Goal: Task Accomplishment & Management: Complete application form

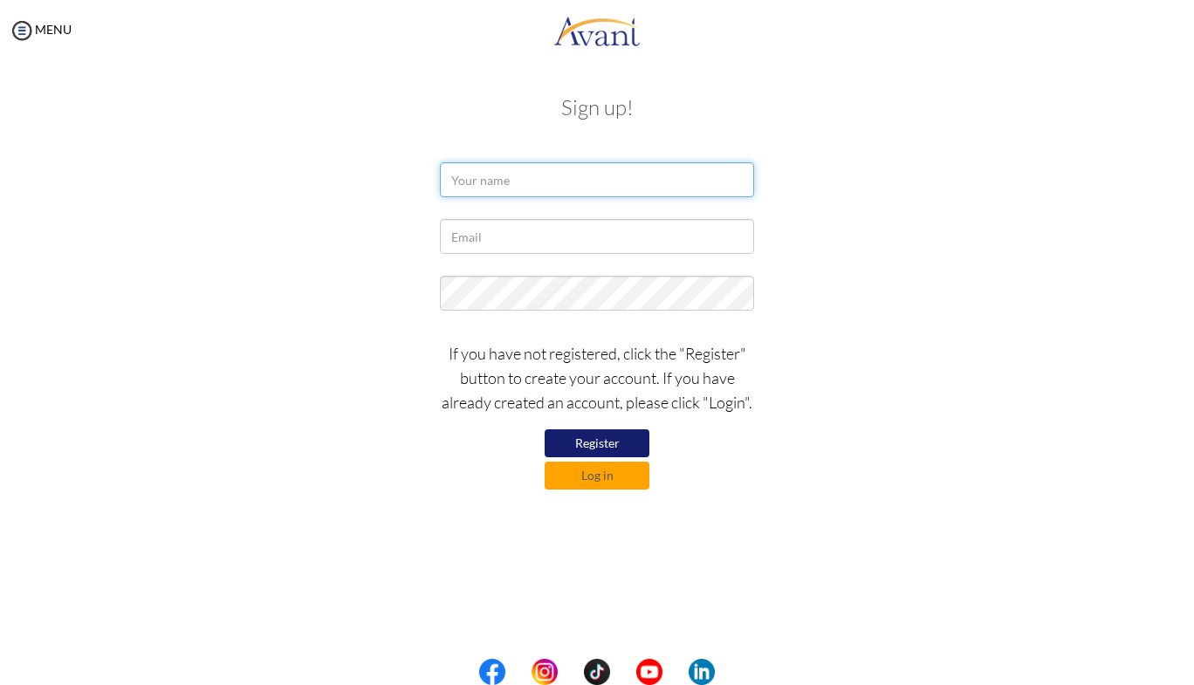
click at [544, 182] on input "text" at bounding box center [597, 179] width 314 height 35
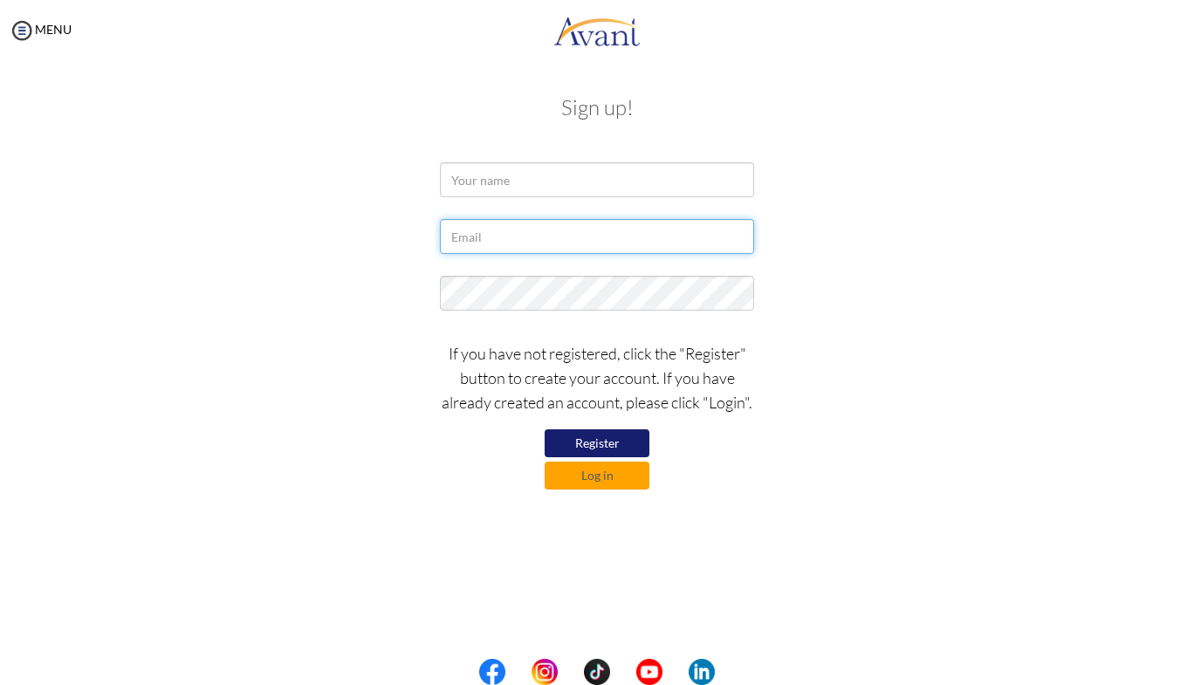
click at [649, 234] on input "text" at bounding box center [597, 236] width 314 height 35
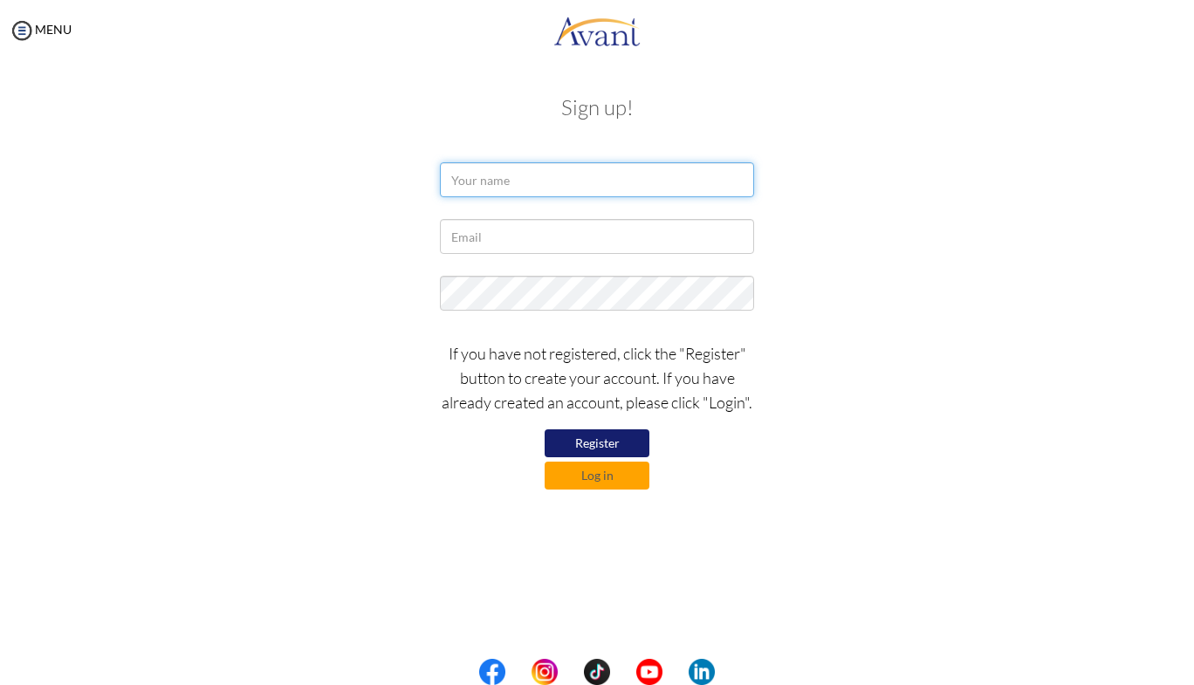
click at [586, 185] on input "text" at bounding box center [597, 179] width 314 height 35
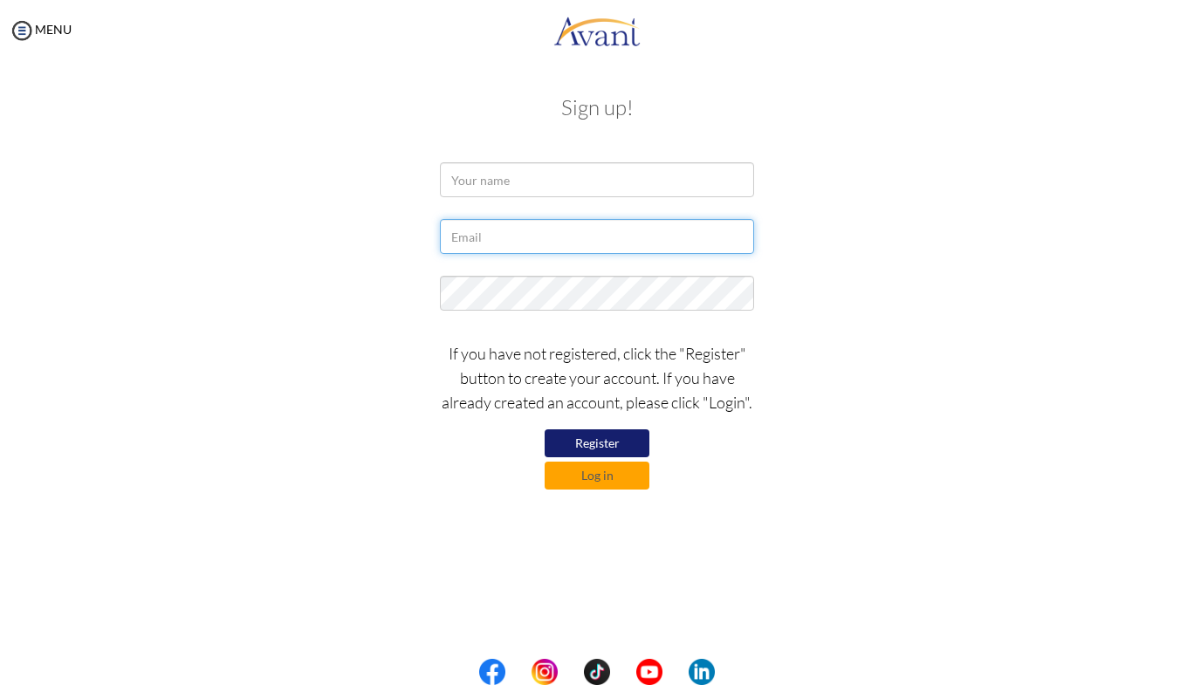
click at [620, 231] on input "text" at bounding box center [597, 236] width 314 height 35
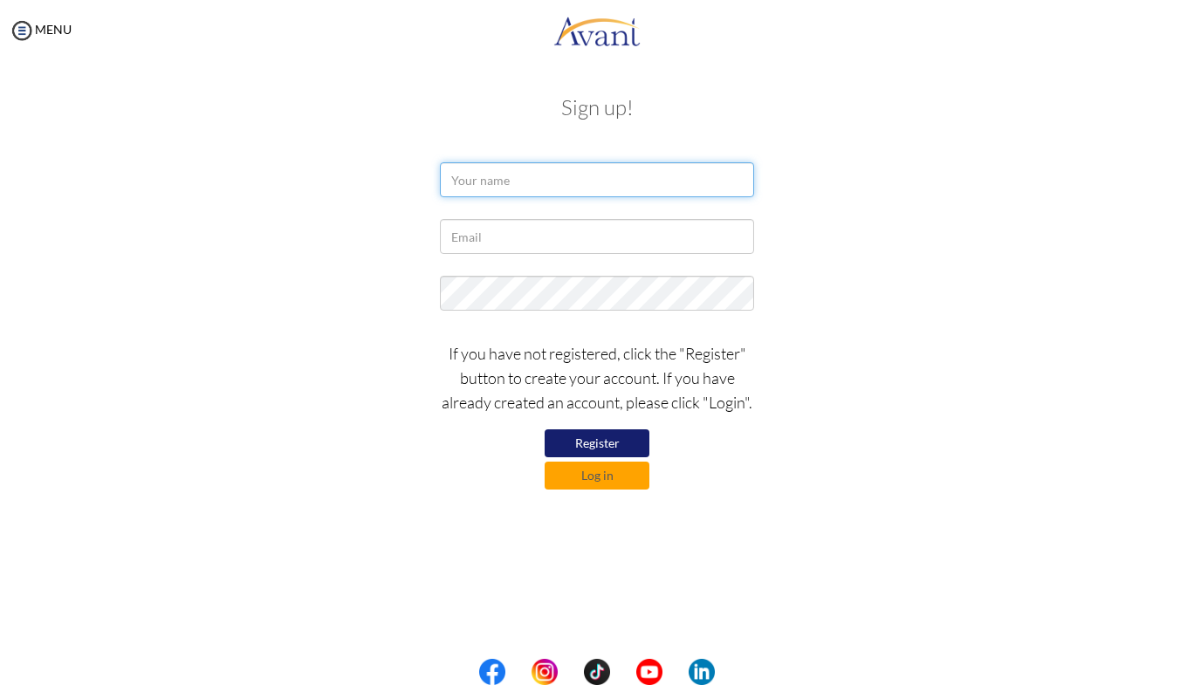
click at [542, 182] on input "text" at bounding box center [597, 179] width 314 height 35
click at [537, 182] on input "text" at bounding box center [597, 179] width 314 height 35
type input "[PERSON_NAME]"
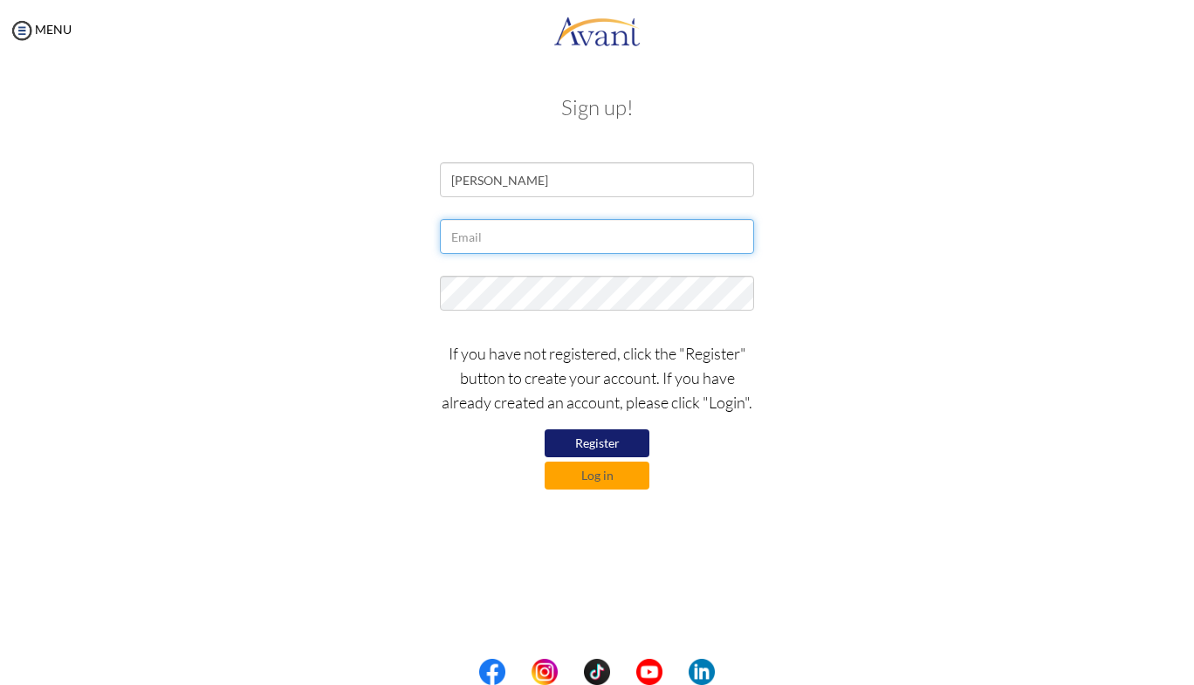
click at [517, 239] on input "text" at bounding box center [597, 236] width 314 height 35
type input "[EMAIL_ADDRESS][DOMAIN_NAME]"
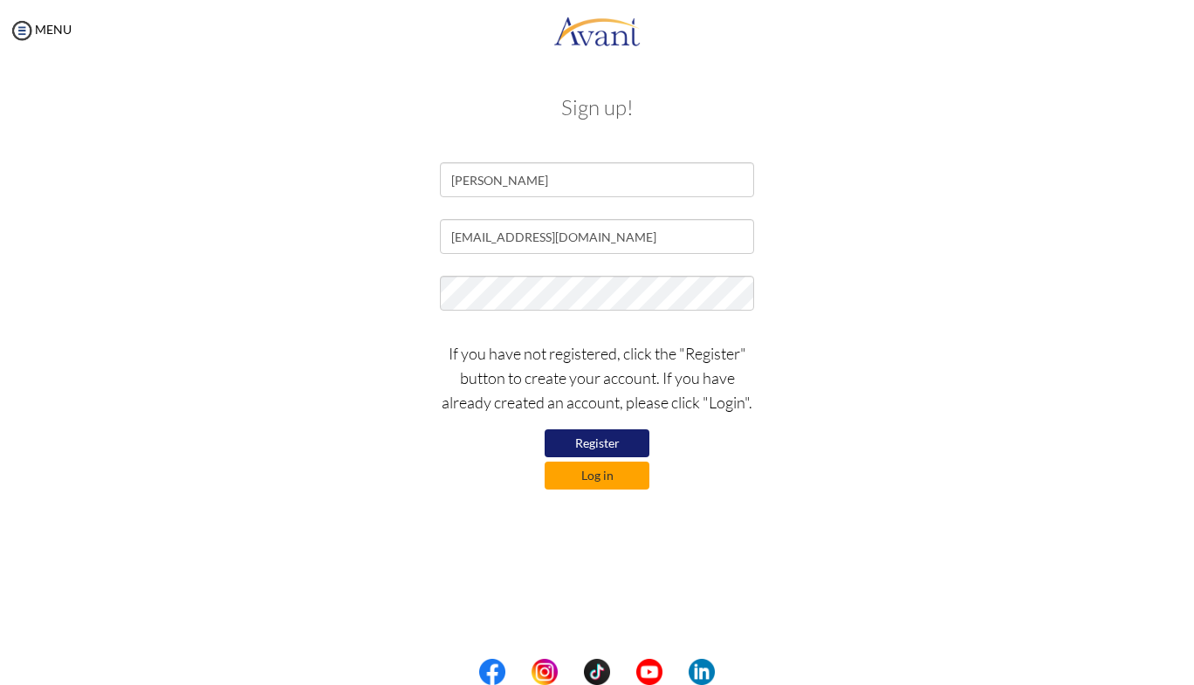
click at [630, 486] on button "Log in" at bounding box center [597, 476] width 105 height 28
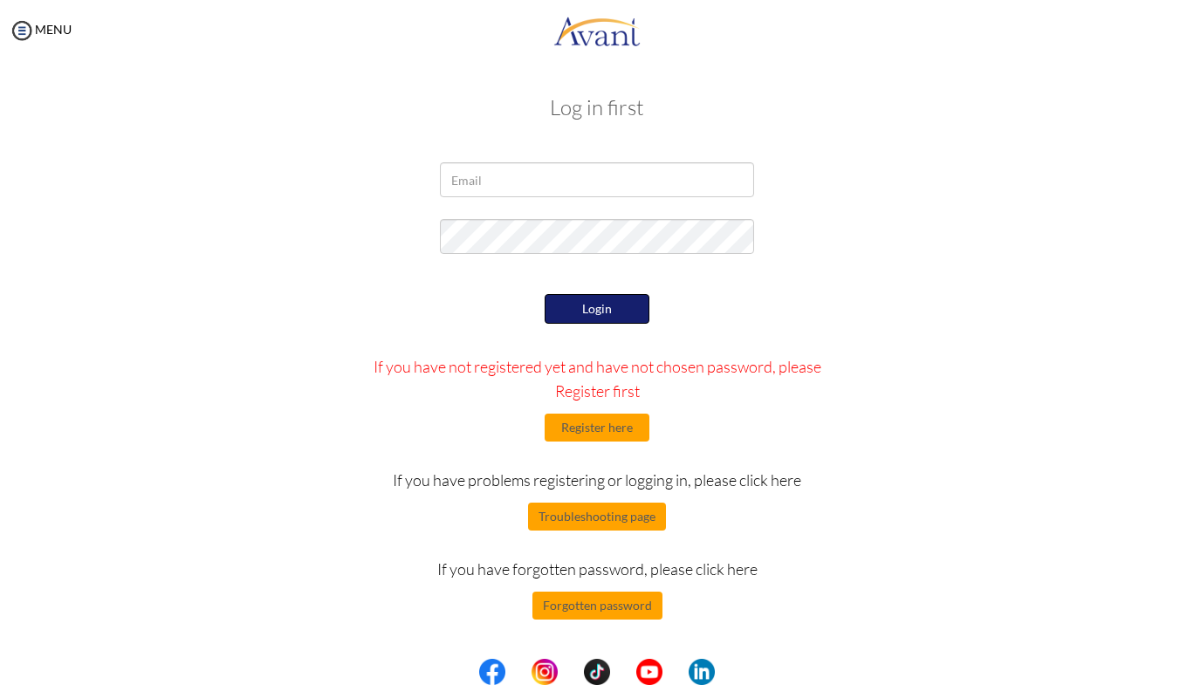
click at [583, 307] on button "Login" at bounding box center [597, 309] width 105 height 30
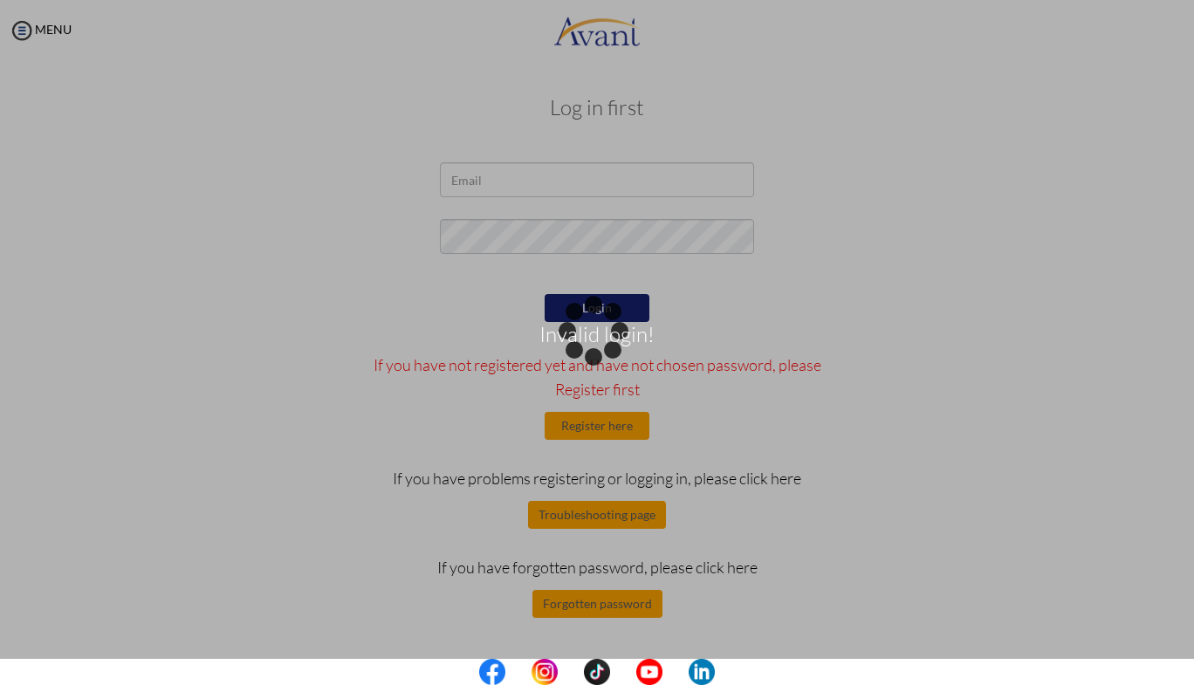
click at [609, 331] on div "Invalid login!" at bounding box center [597, 343] width 24 height 24
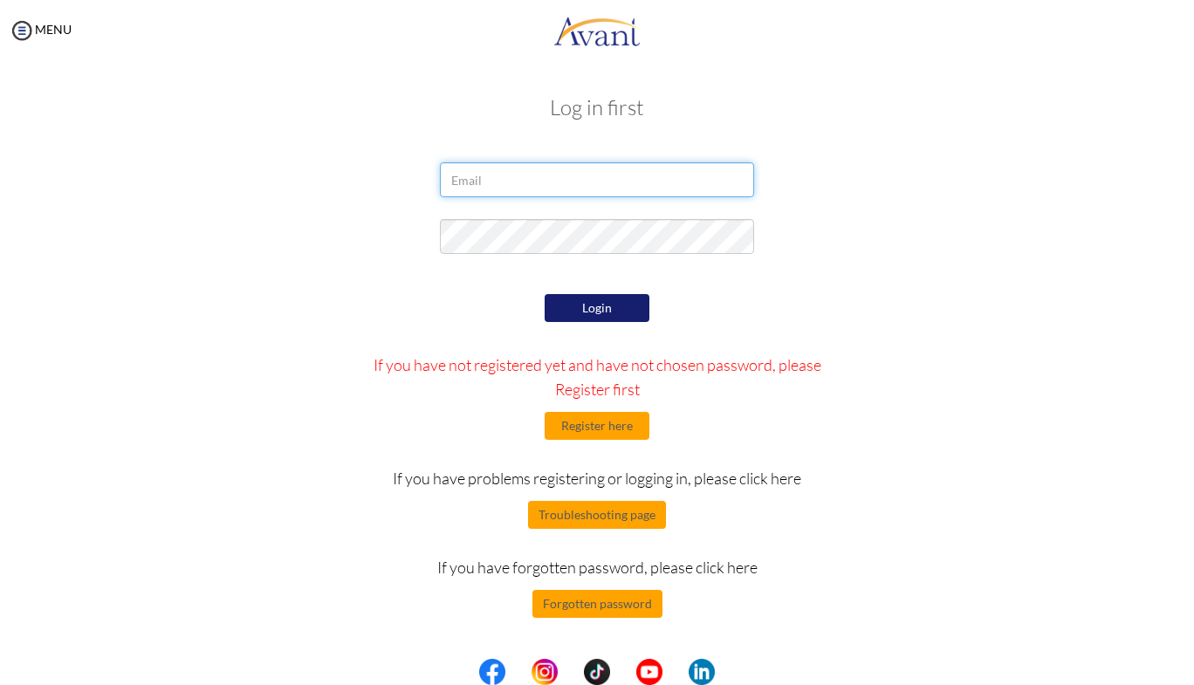
click at [600, 181] on input "email" at bounding box center [597, 179] width 314 height 35
click at [569, 185] on input "email" at bounding box center [597, 179] width 314 height 35
type input "[EMAIL_ADDRESS][DOMAIN_NAME]"
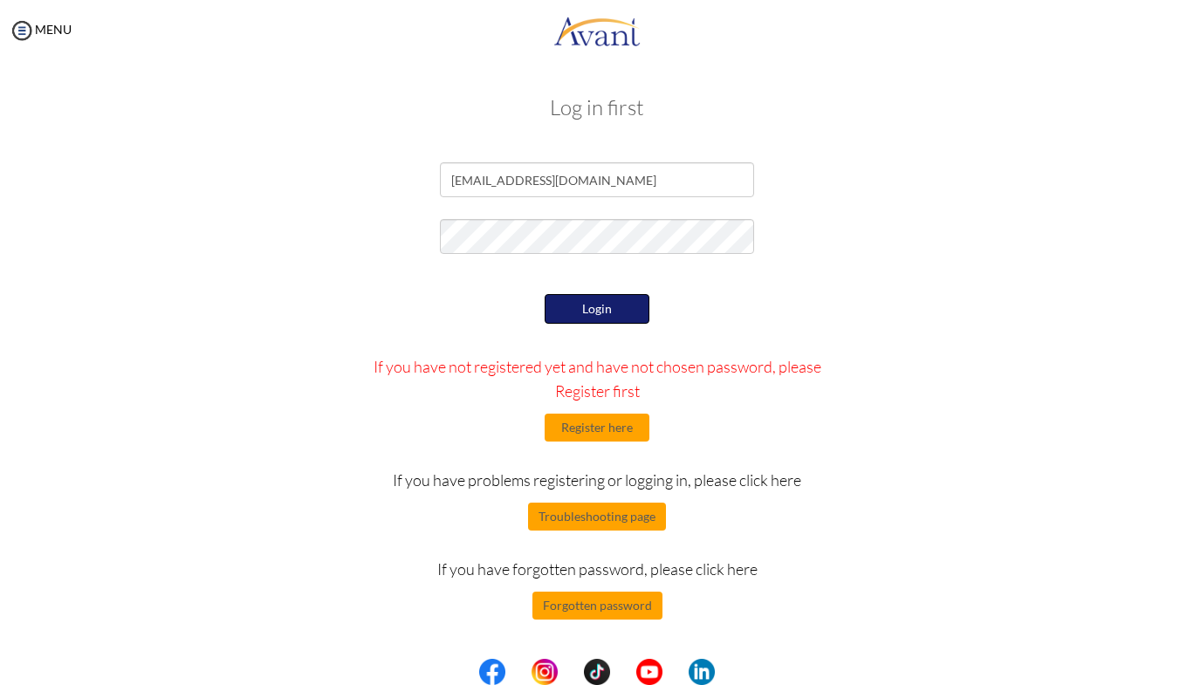
click at [613, 294] on button "Login" at bounding box center [597, 309] width 105 height 30
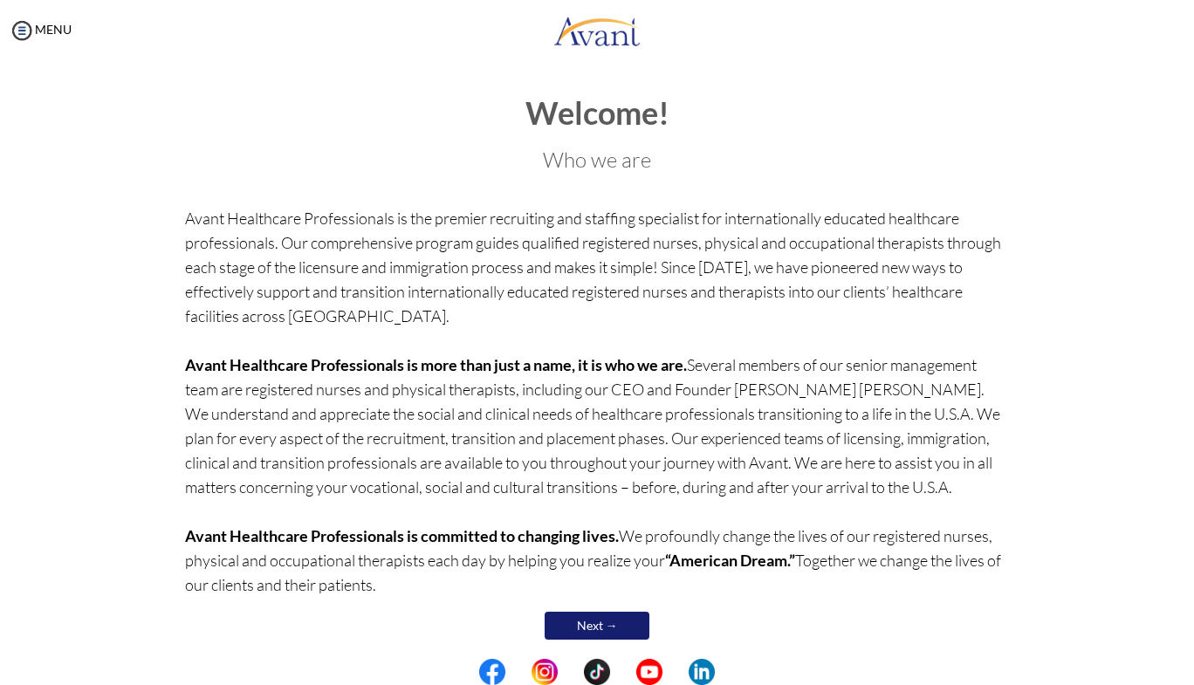
scroll to position [20, 0]
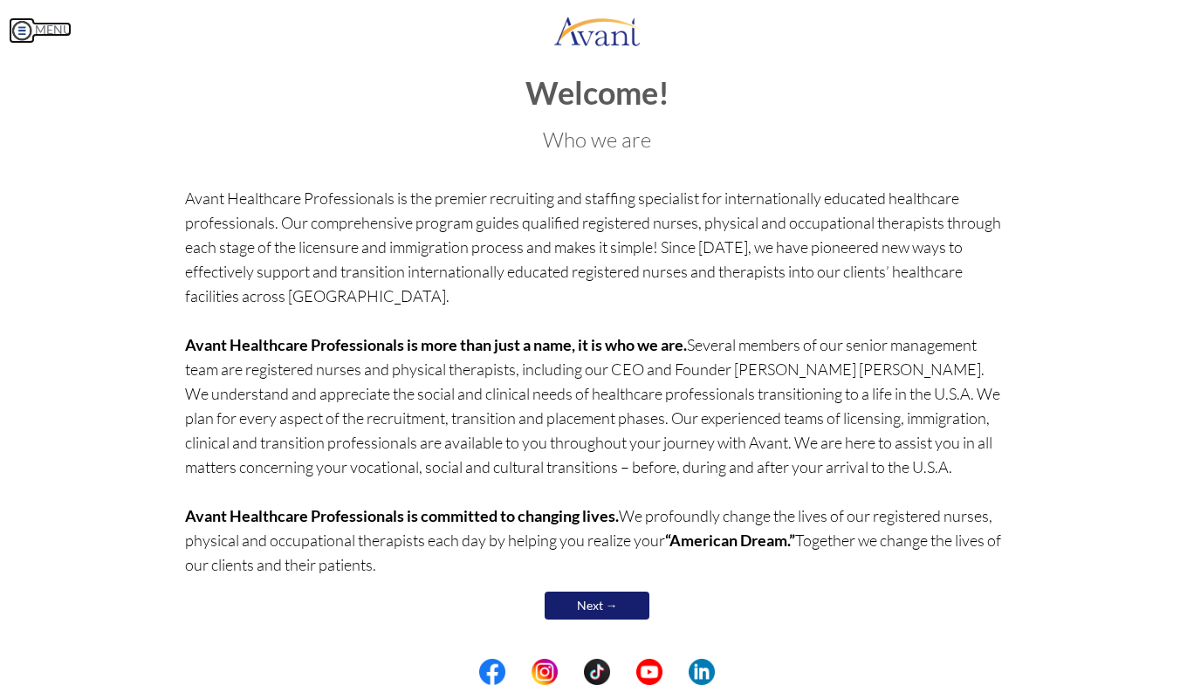
click at [27, 39] on img at bounding box center [22, 30] width 26 height 26
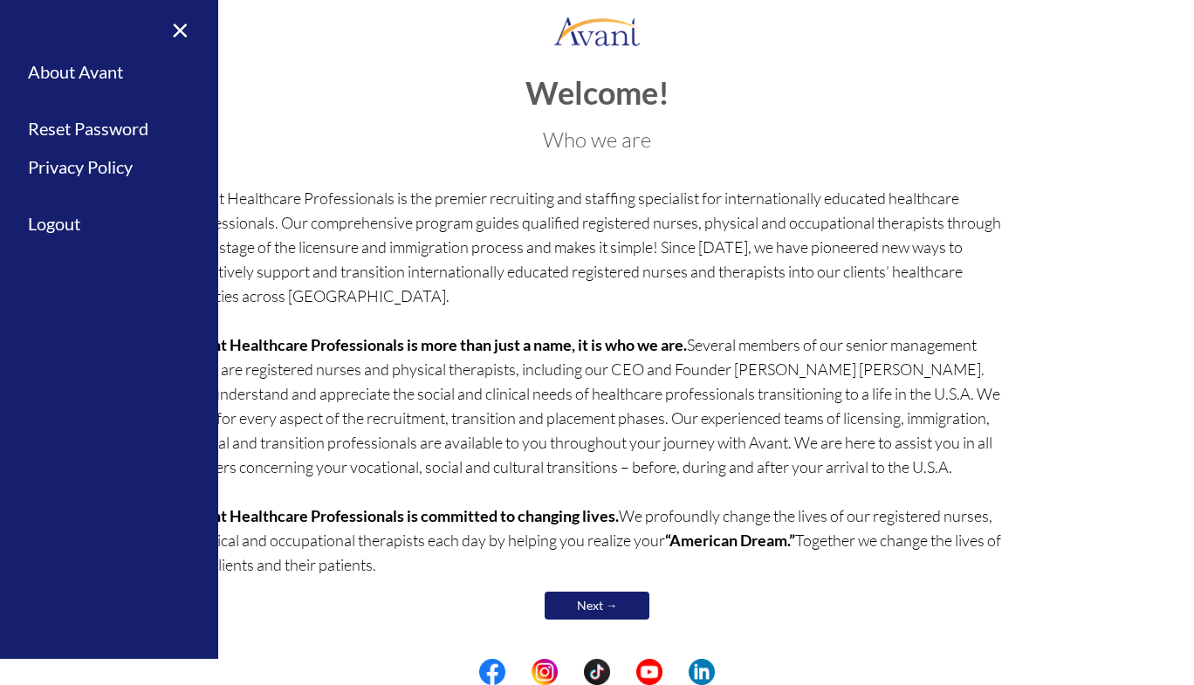
click at [355, 100] on h1 "Welcome!" at bounding box center [597, 93] width 825 height 35
click at [163, 46] on link "×" at bounding box center [169, 29] width 53 height 58
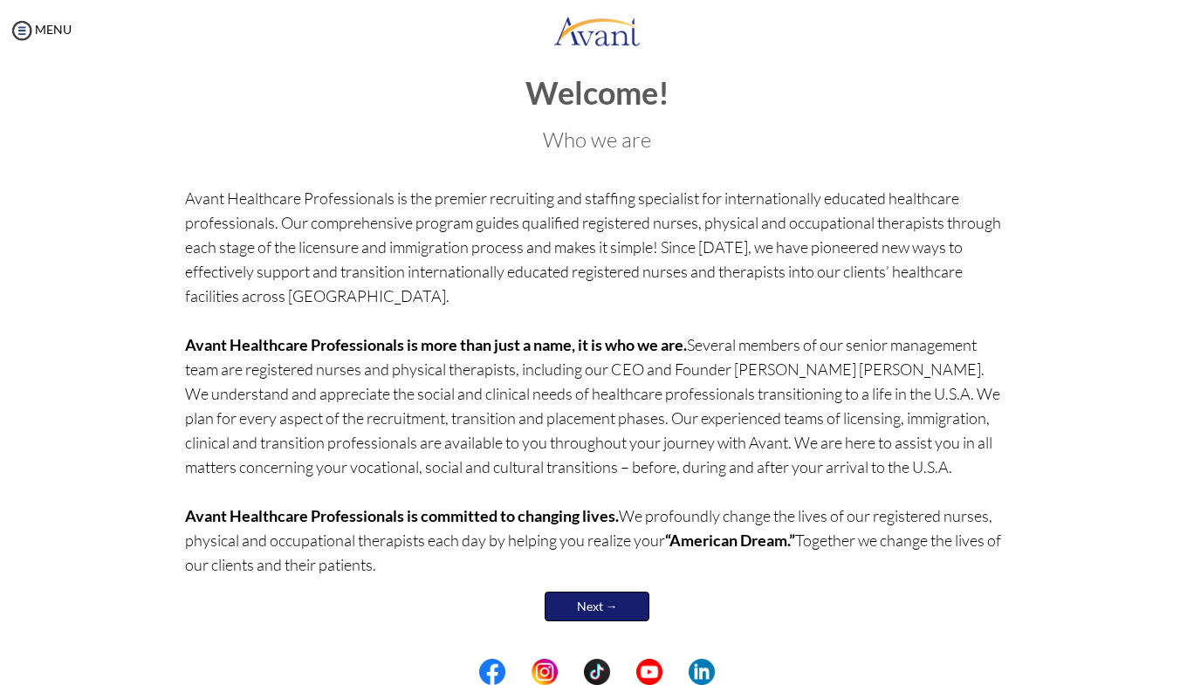
click at [634, 592] on link "Next →" at bounding box center [597, 607] width 105 height 30
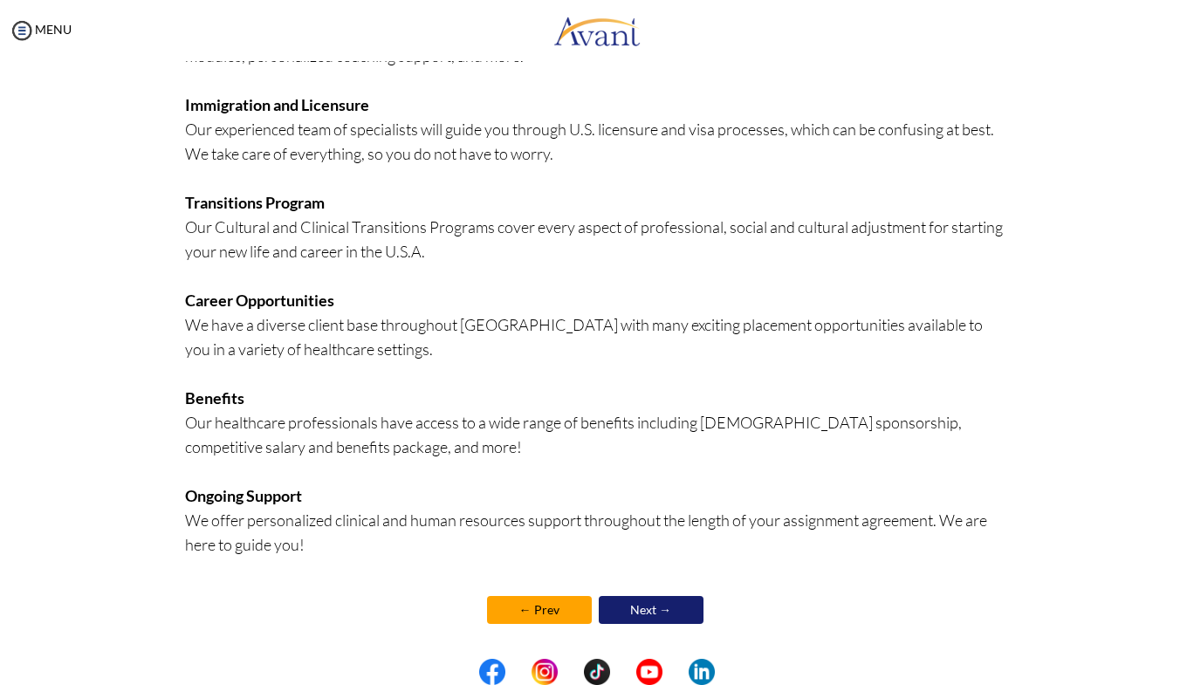
scroll to position [296, 0]
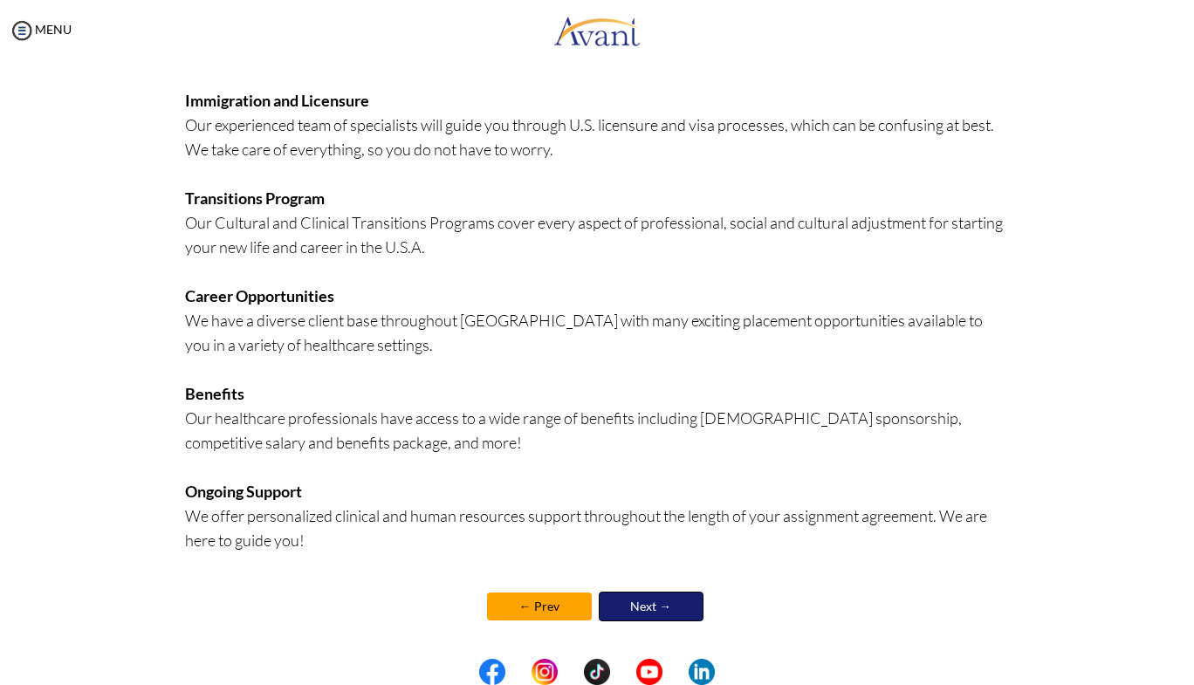
click at [681, 606] on link "Next →" at bounding box center [651, 607] width 105 height 30
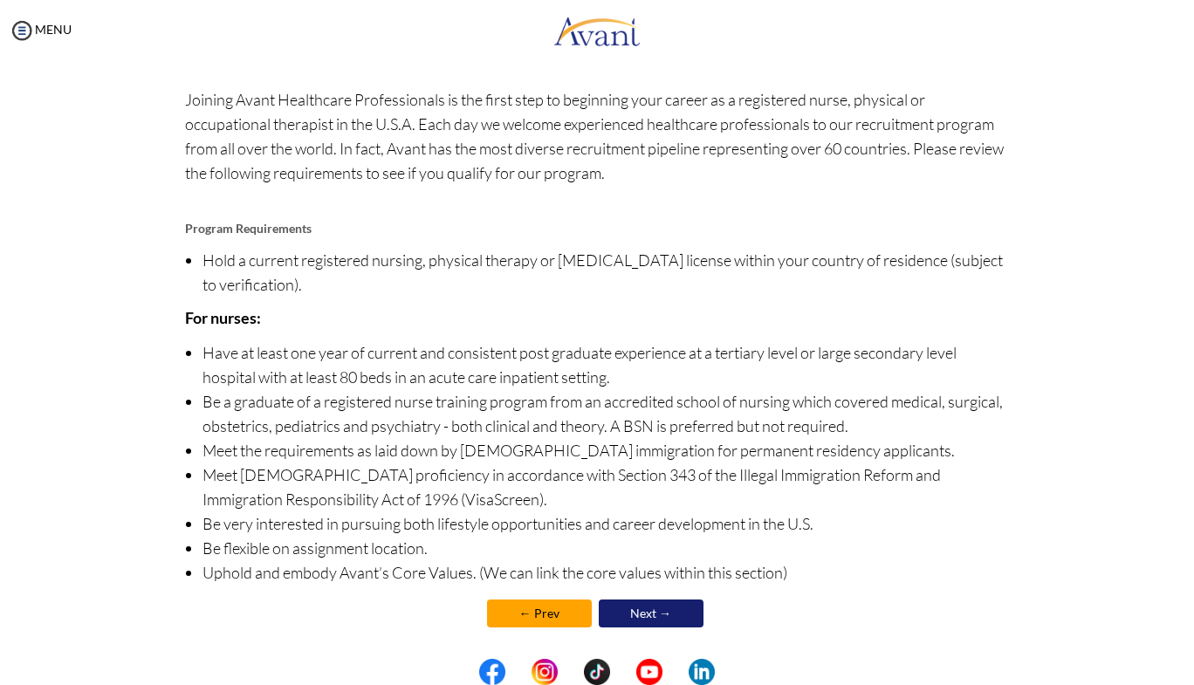
scroll to position [74, 0]
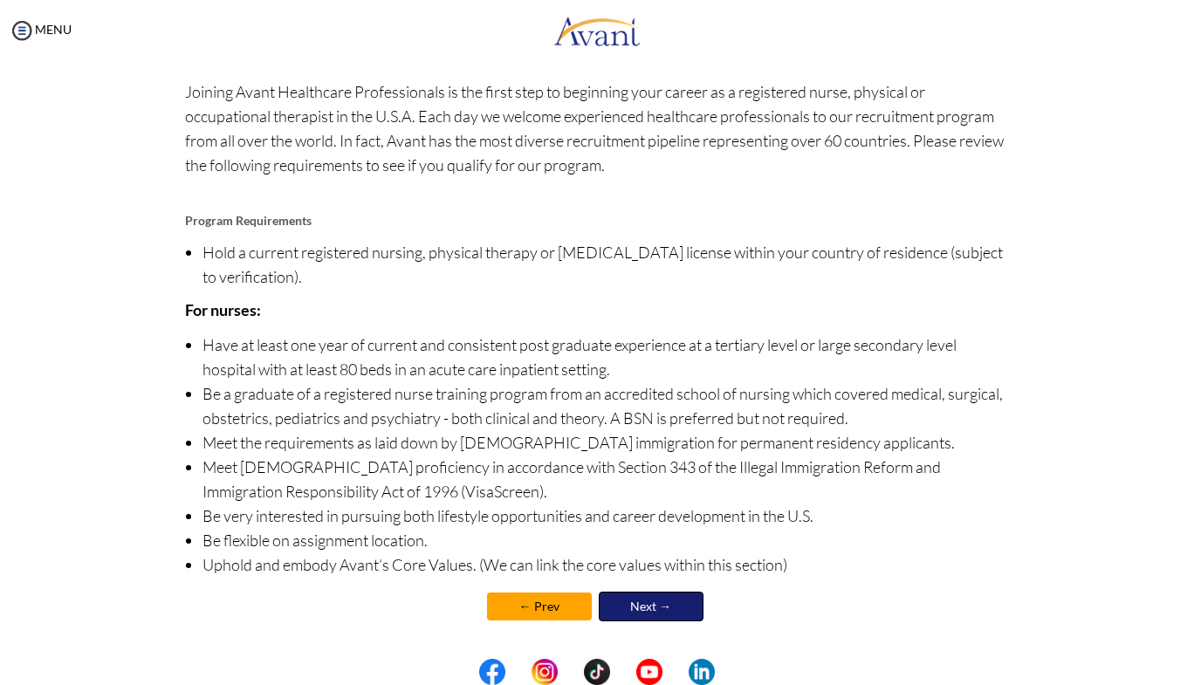
click at [652, 606] on link "Next →" at bounding box center [651, 607] width 105 height 30
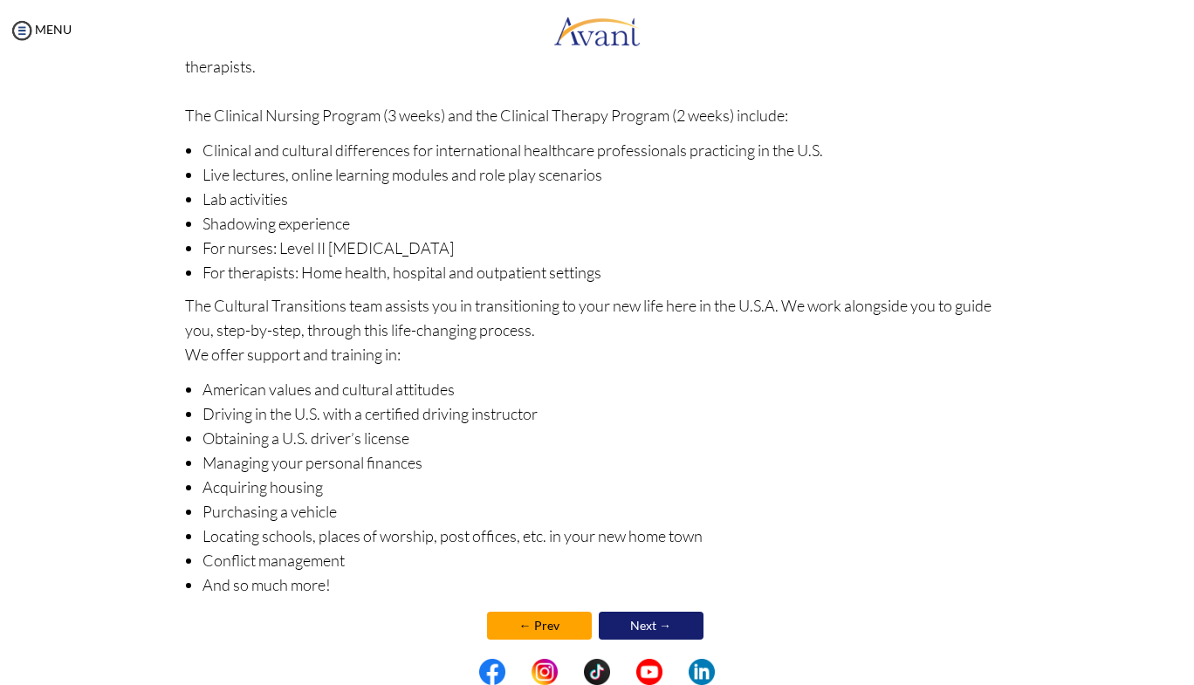
scroll to position [144, 0]
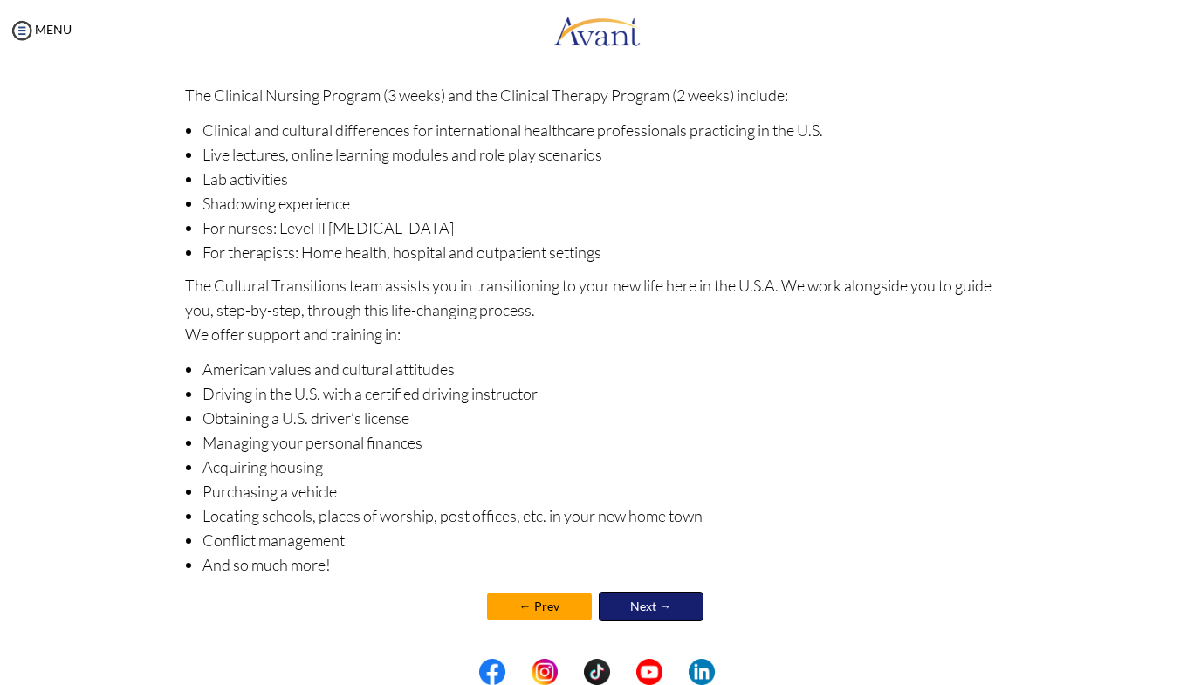
click at [663, 609] on link "Next →" at bounding box center [651, 607] width 105 height 30
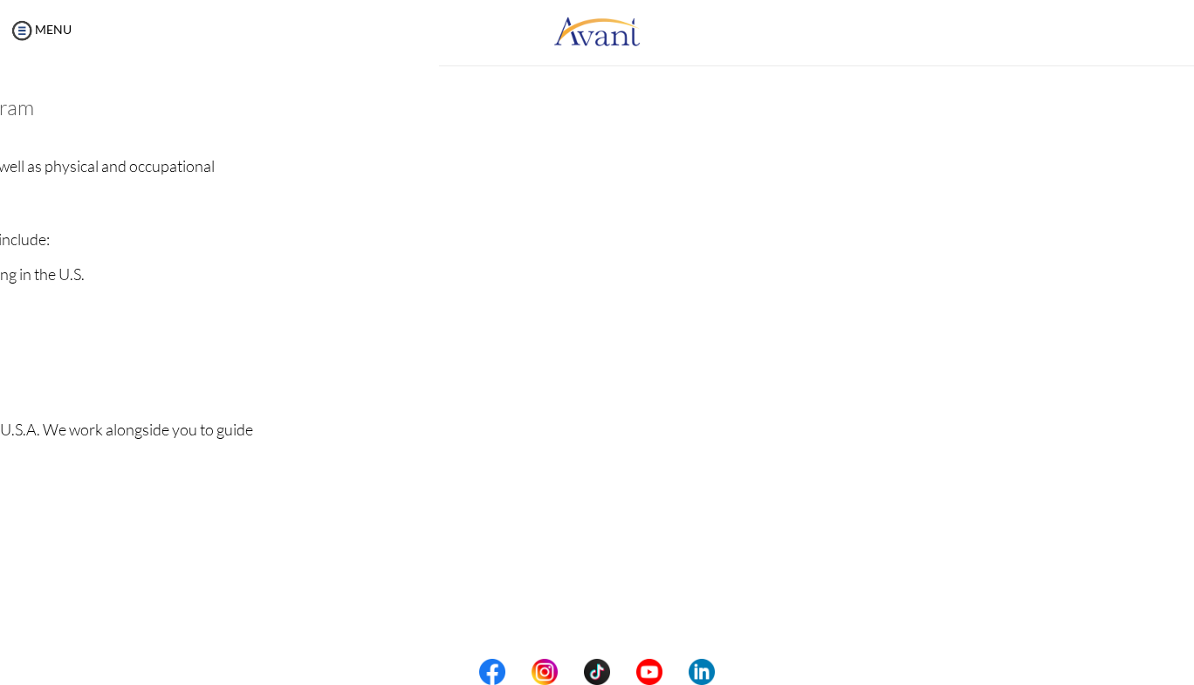
scroll to position [19, 0]
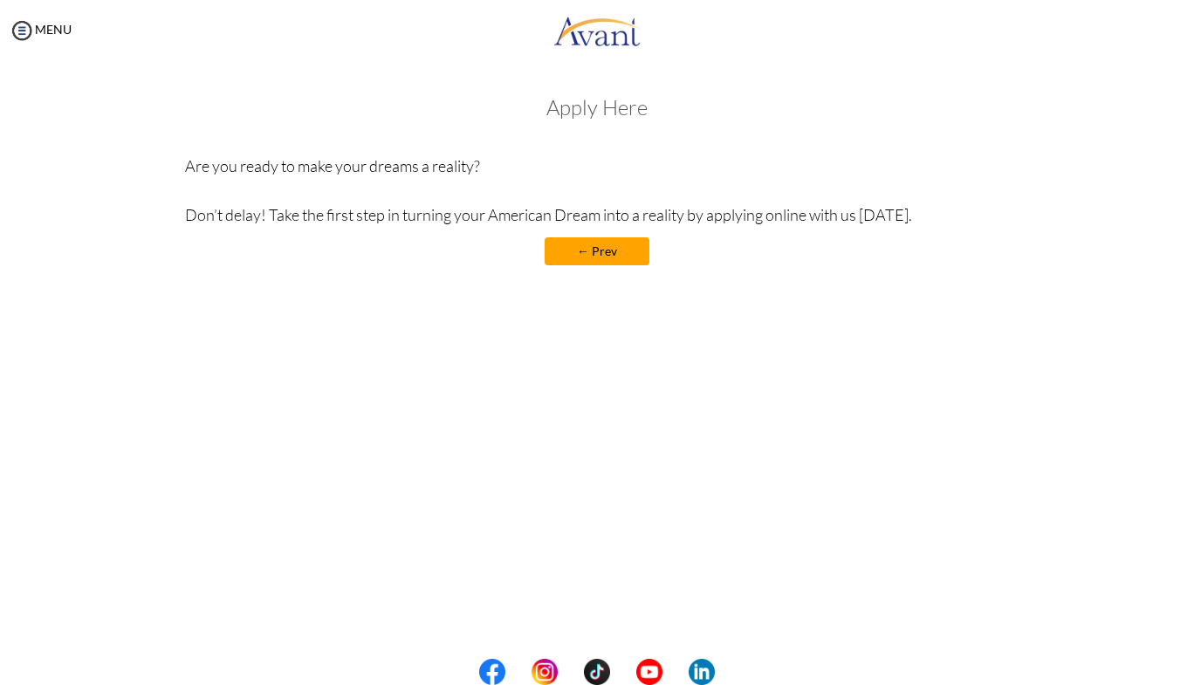
click at [589, 112] on h3 "Apply Here" at bounding box center [597, 107] width 825 height 23
click at [607, 112] on h3 "Apply Here" at bounding box center [597, 107] width 825 height 23
click at [611, 255] on link "← Prev" at bounding box center [597, 251] width 105 height 28
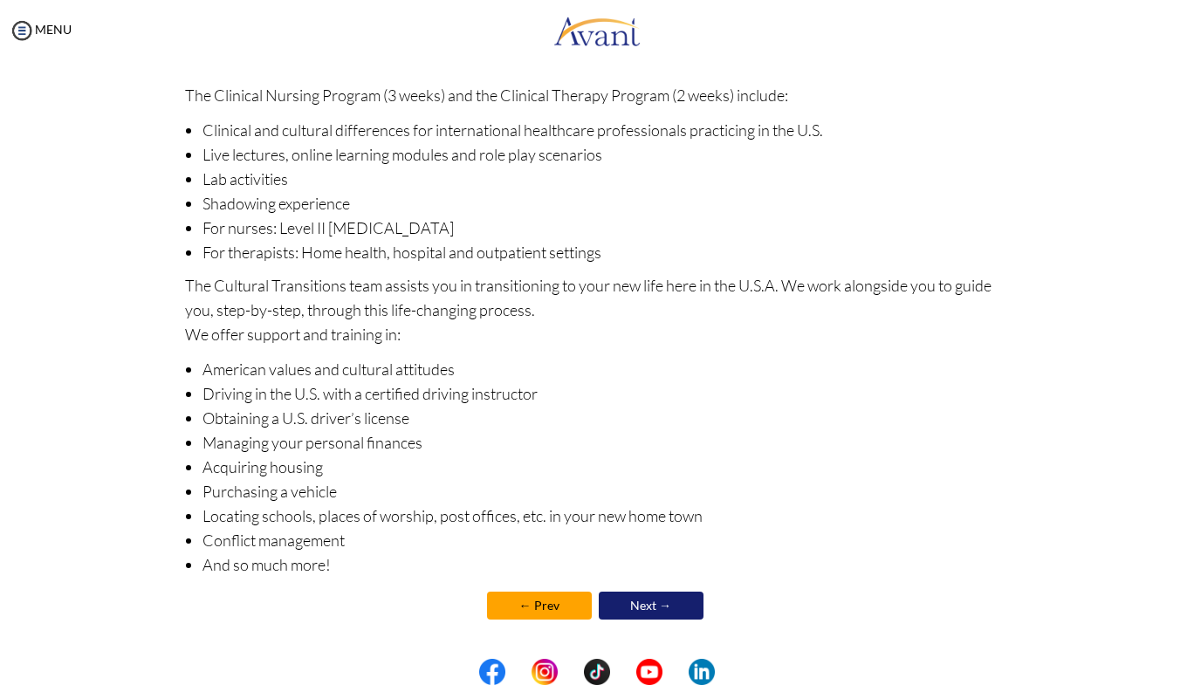
scroll to position [0, 0]
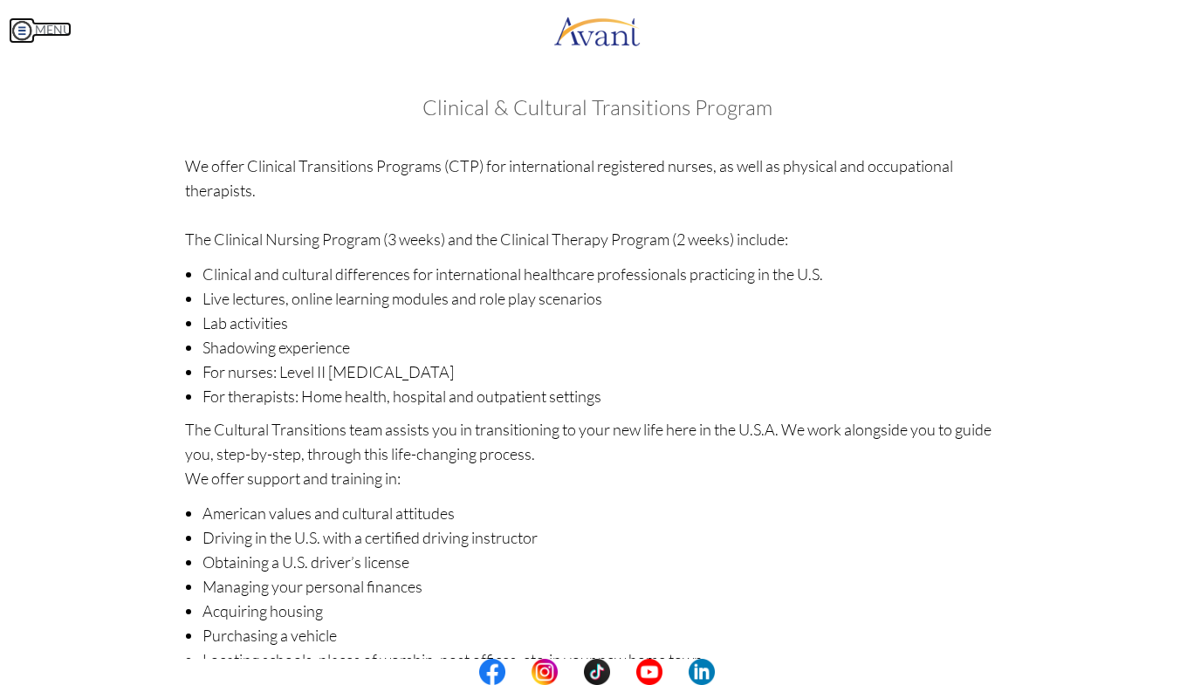
click at [29, 25] on img at bounding box center [22, 30] width 26 height 26
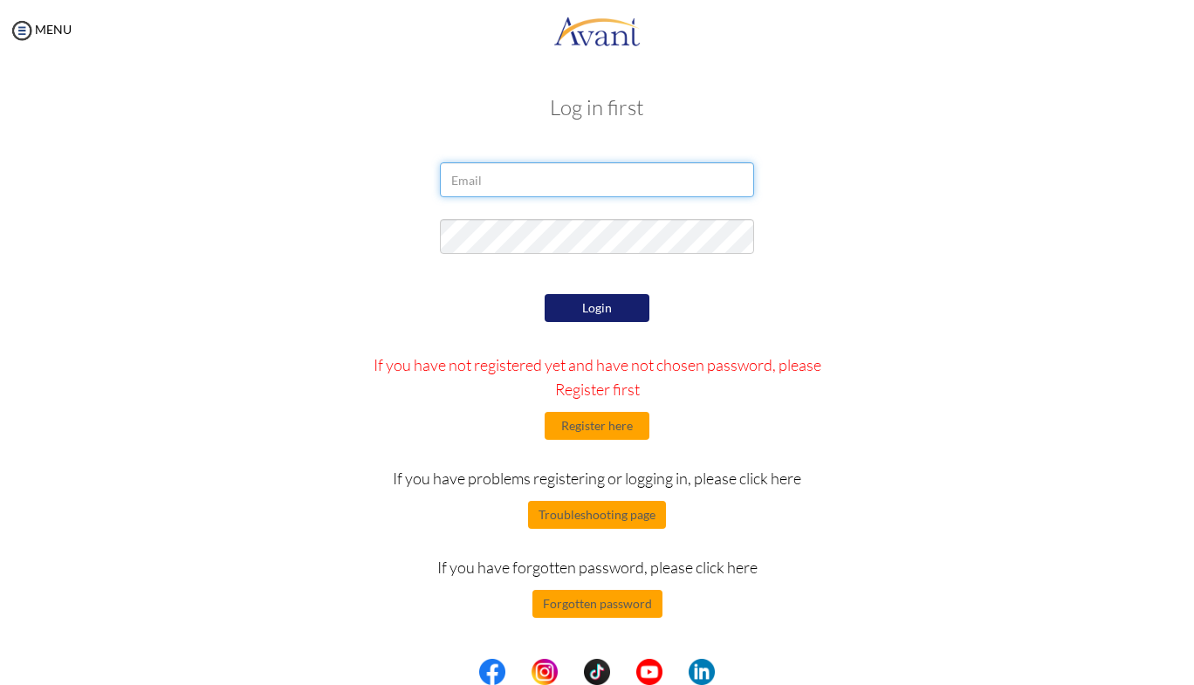
click at [460, 174] on input "email" at bounding box center [597, 179] width 314 height 35
type input "T"
type input "[EMAIL_ADDRESS][DOMAIN_NAME]"
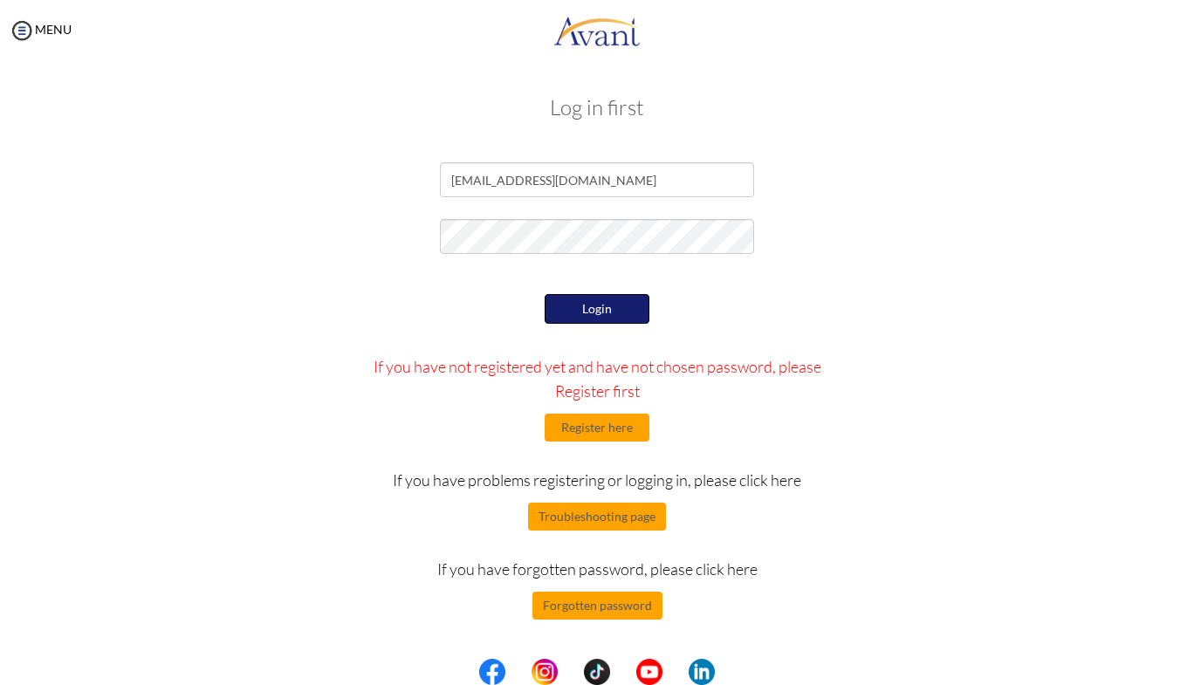
click at [598, 308] on button "Login" at bounding box center [597, 309] width 105 height 30
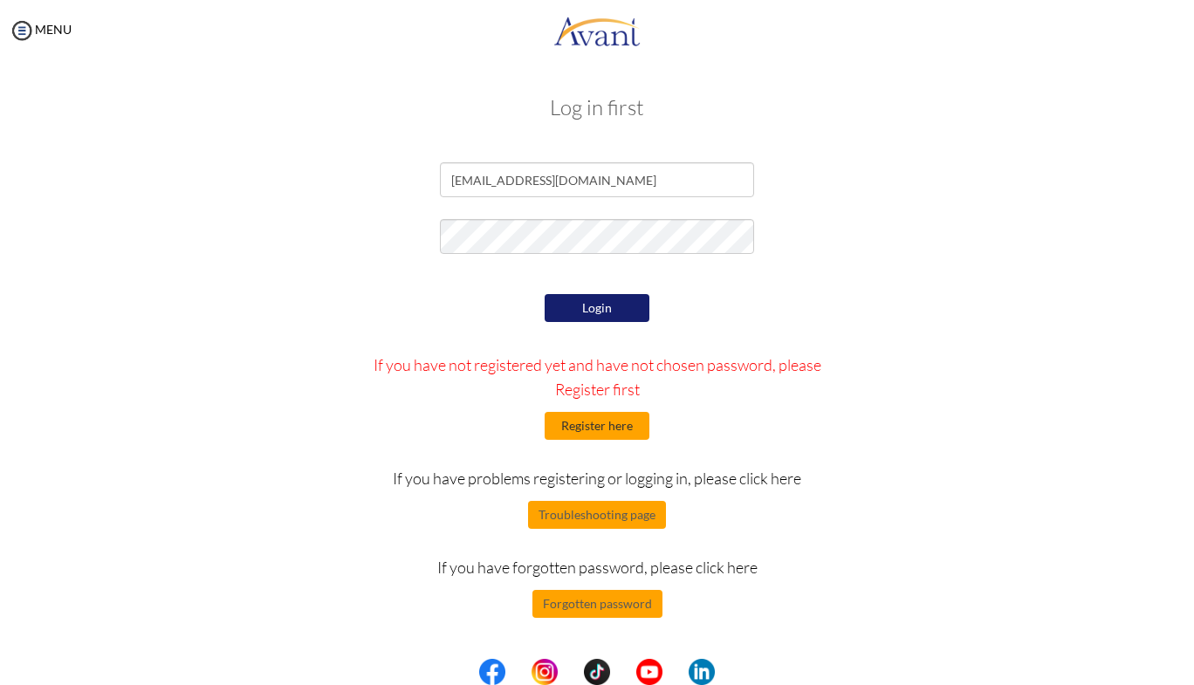
click at [611, 433] on button "Register here" at bounding box center [597, 426] width 105 height 28
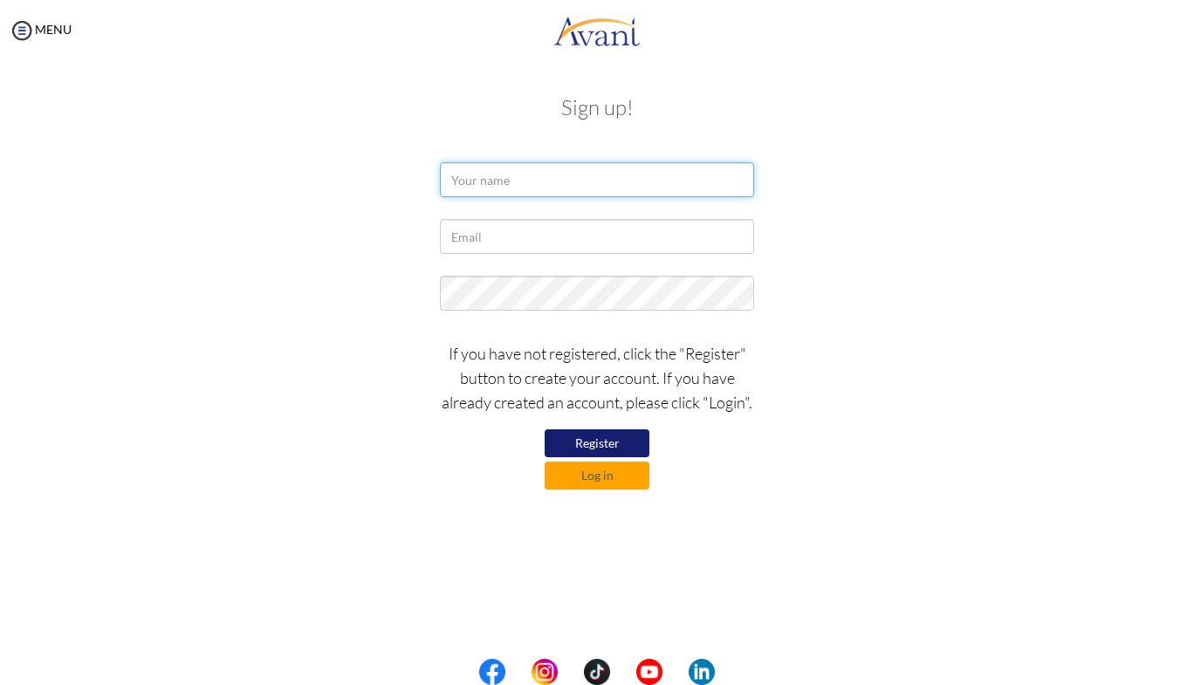
click at [474, 176] on input "text" at bounding box center [597, 179] width 314 height 35
type input "D"
type input "d"
type input "Dorcas Chepchirchir Towett"
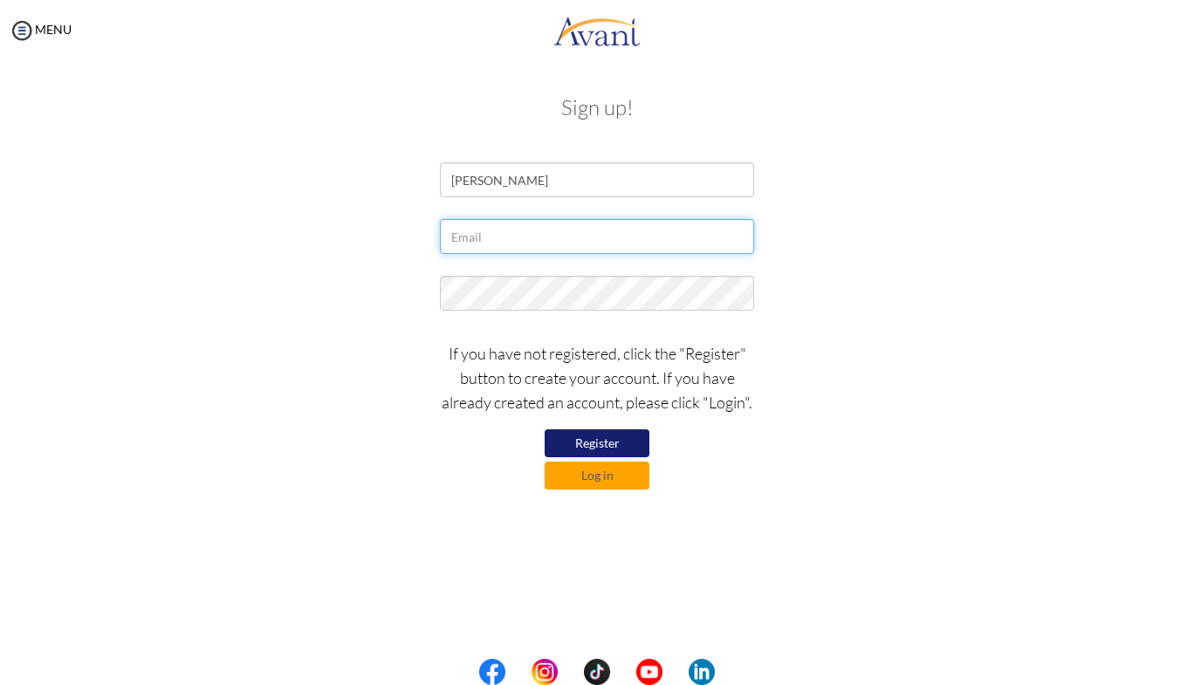
click at [458, 236] on input "text" at bounding box center [597, 236] width 314 height 35
click at [461, 237] on input "text" at bounding box center [597, 236] width 314 height 35
type input "[EMAIL_ADDRESS][DOMAIN_NAME]"
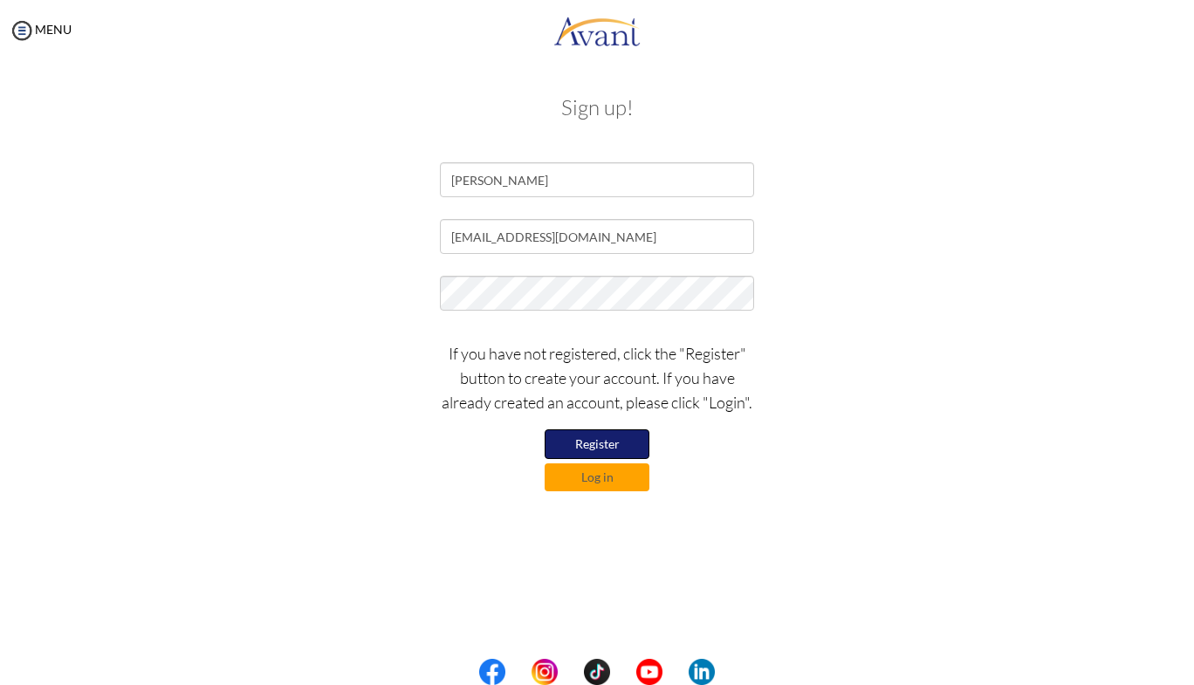
click at [614, 448] on button "Register" at bounding box center [597, 444] width 105 height 30
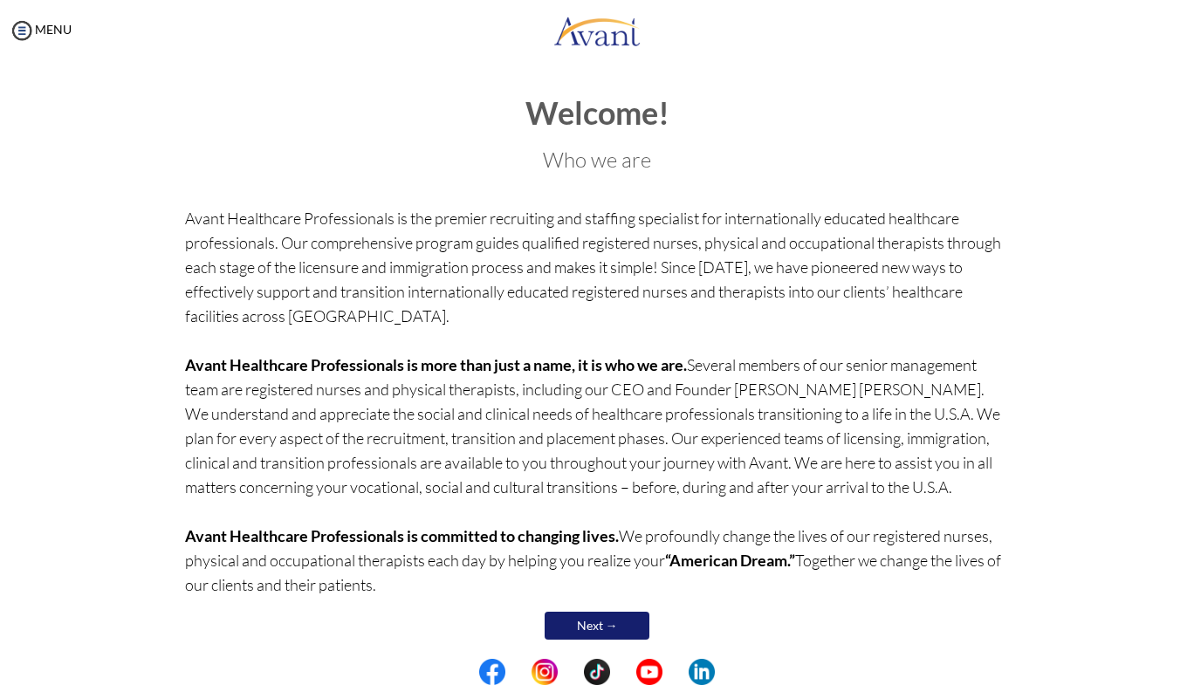
scroll to position [20, 0]
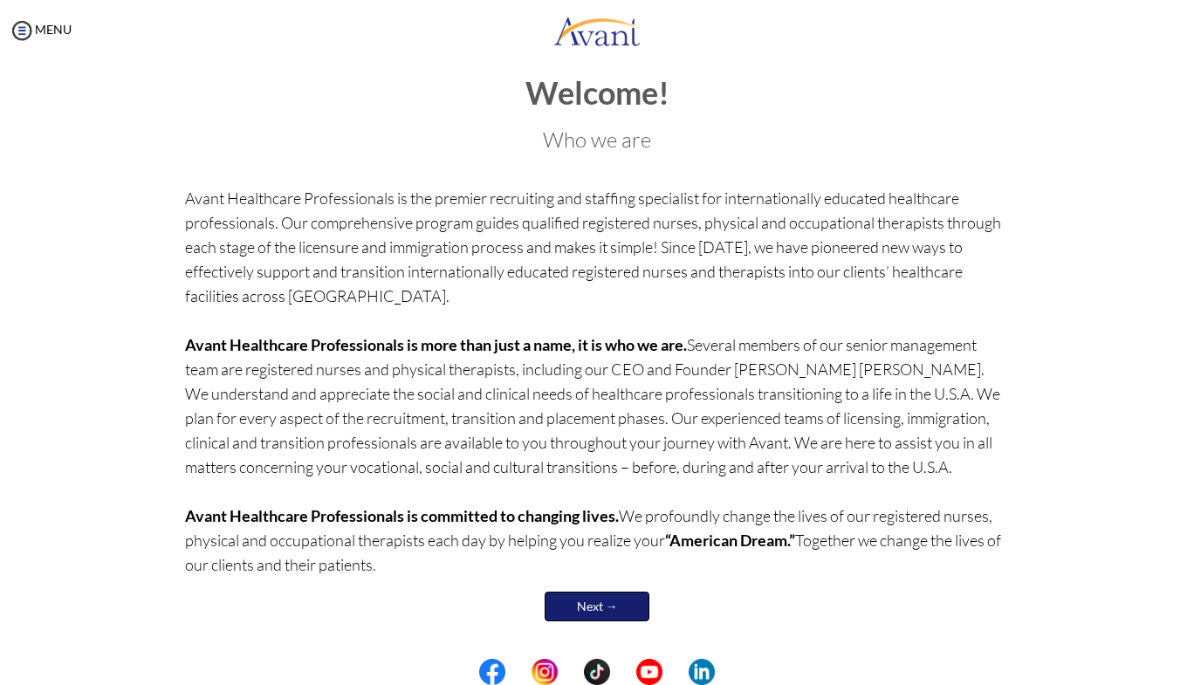
click at [588, 600] on link "Next →" at bounding box center [597, 607] width 105 height 30
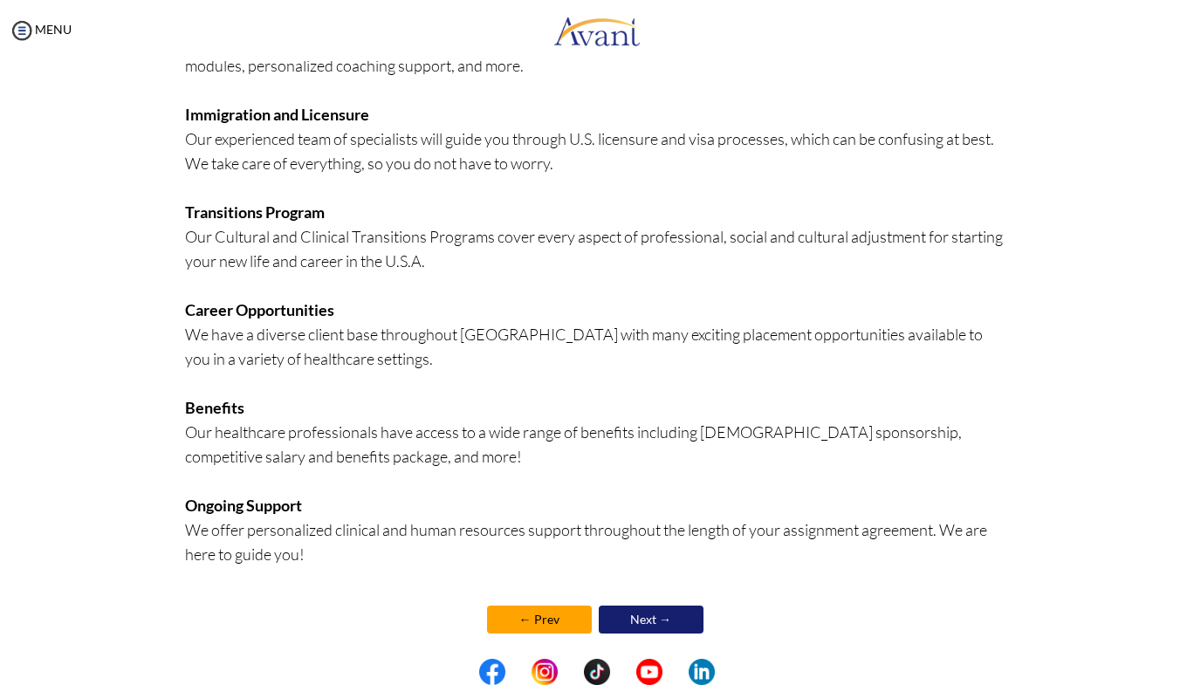
scroll to position [296, 0]
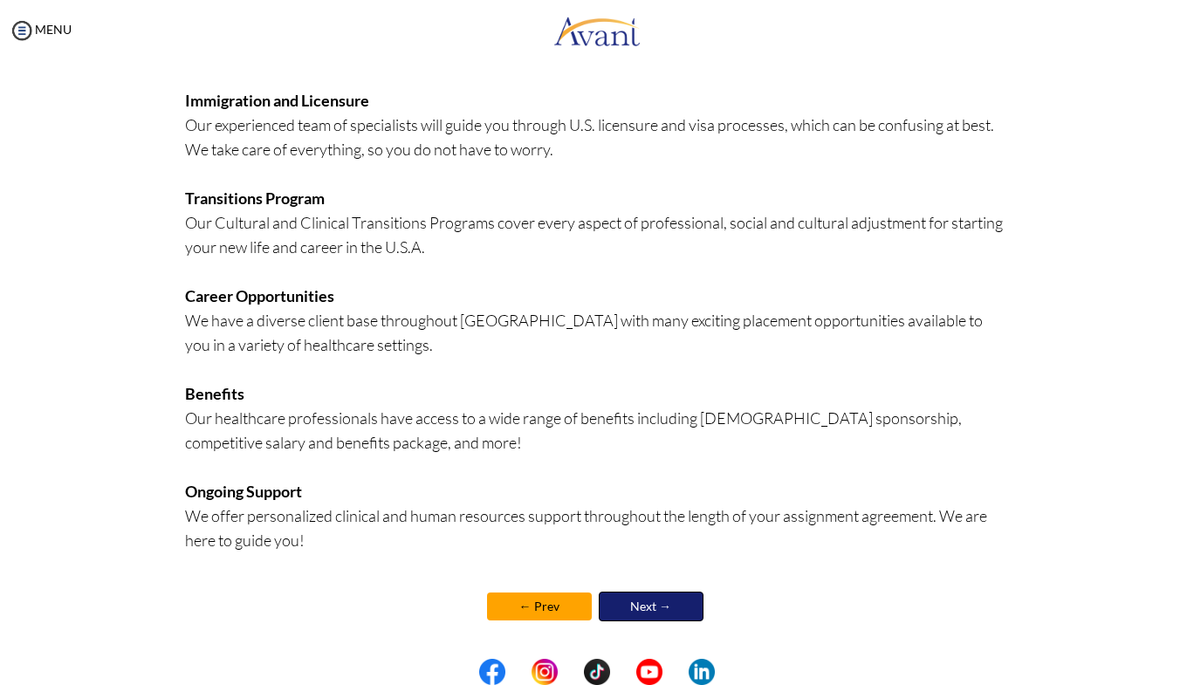
click at [664, 599] on link "Next →" at bounding box center [651, 607] width 105 height 30
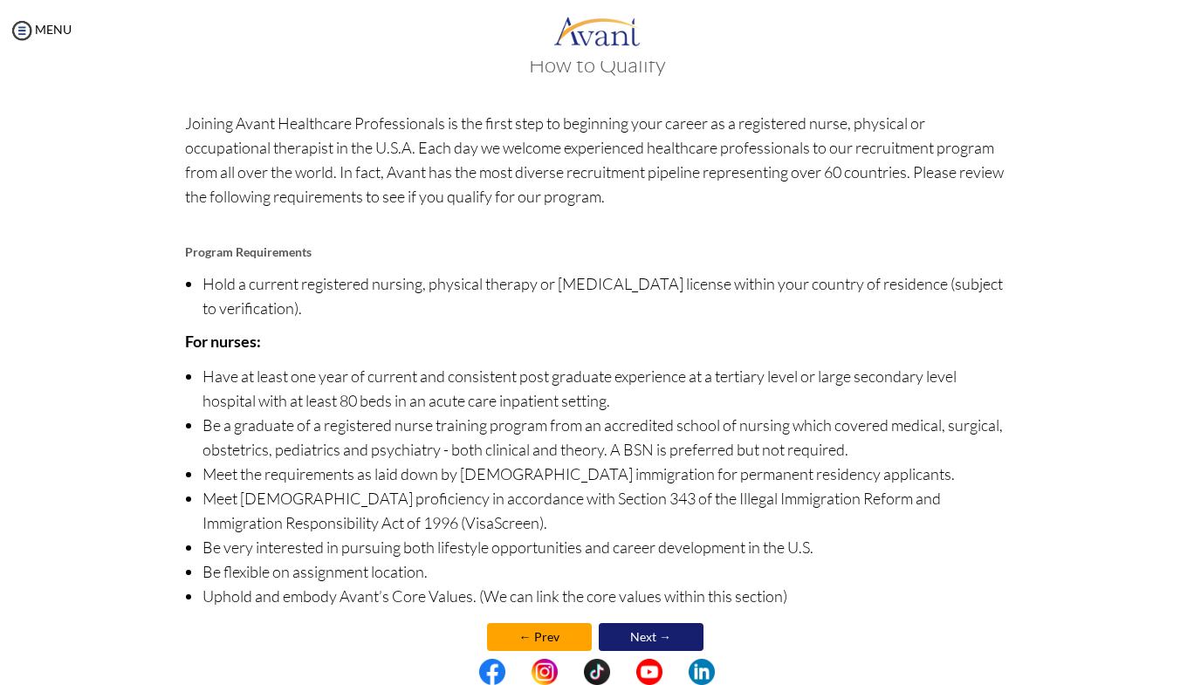
scroll to position [74, 0]
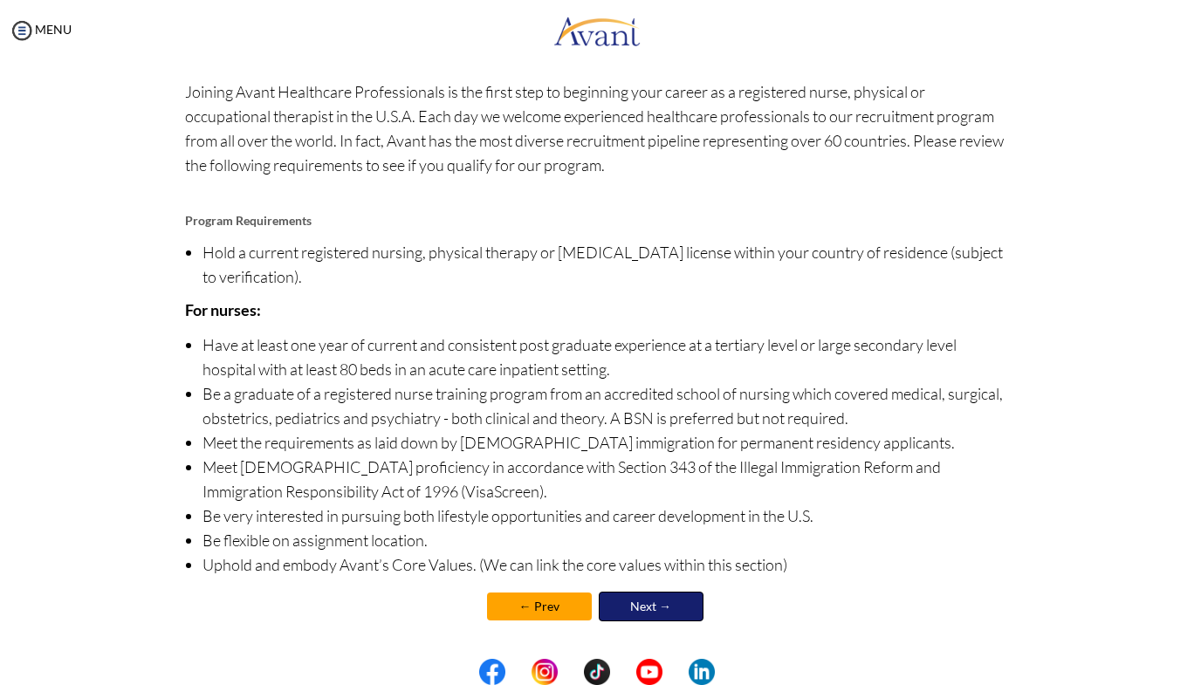
click at [650, 599] on link "Next →" at bounding box center [651, 607] width 105 height 30
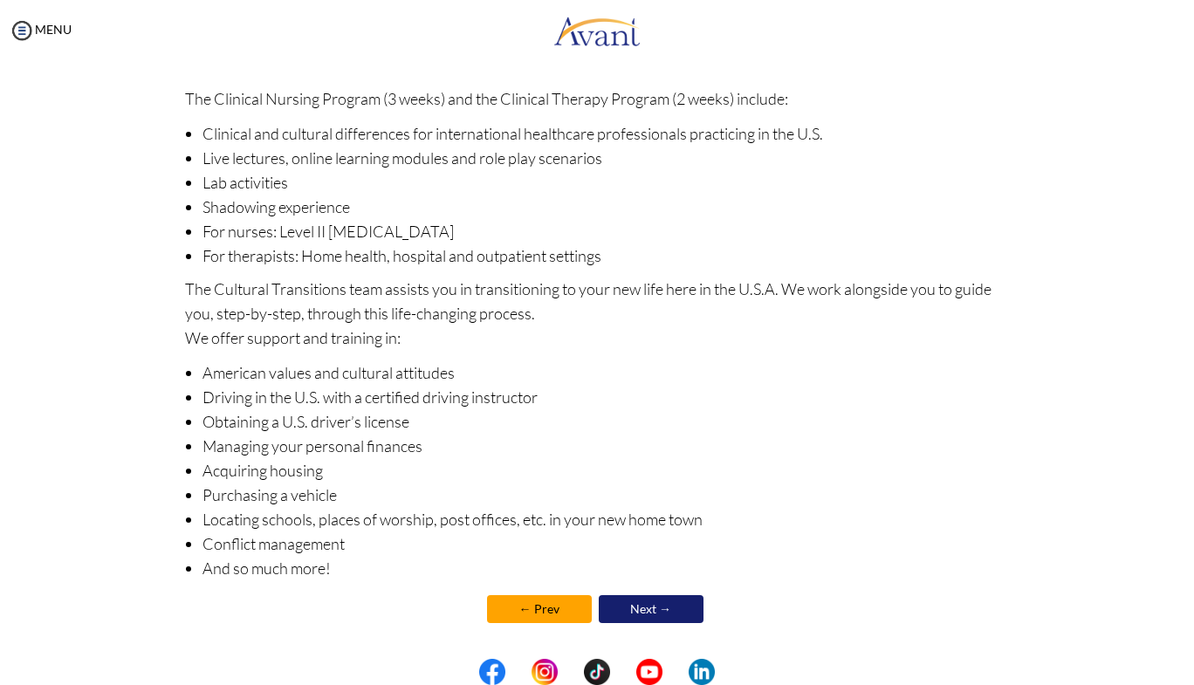
scroll to position [144, 0]
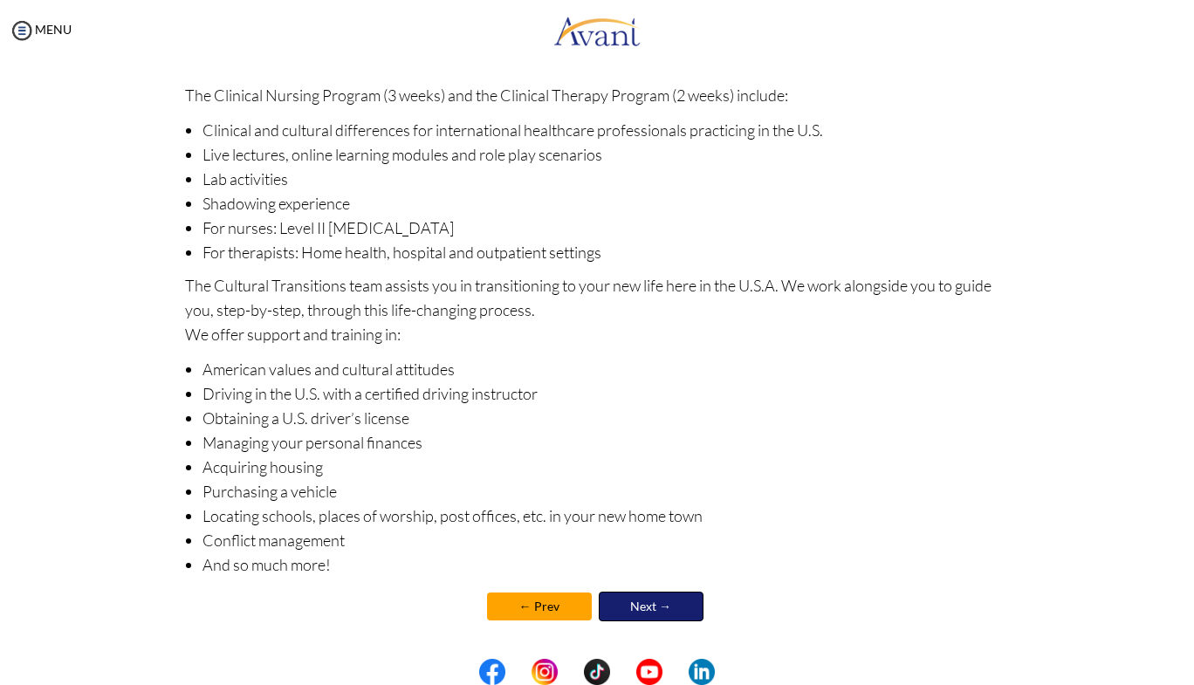
click at [650, 606] on link "Next →" at bounding box center [651, 607] width 105 height 30
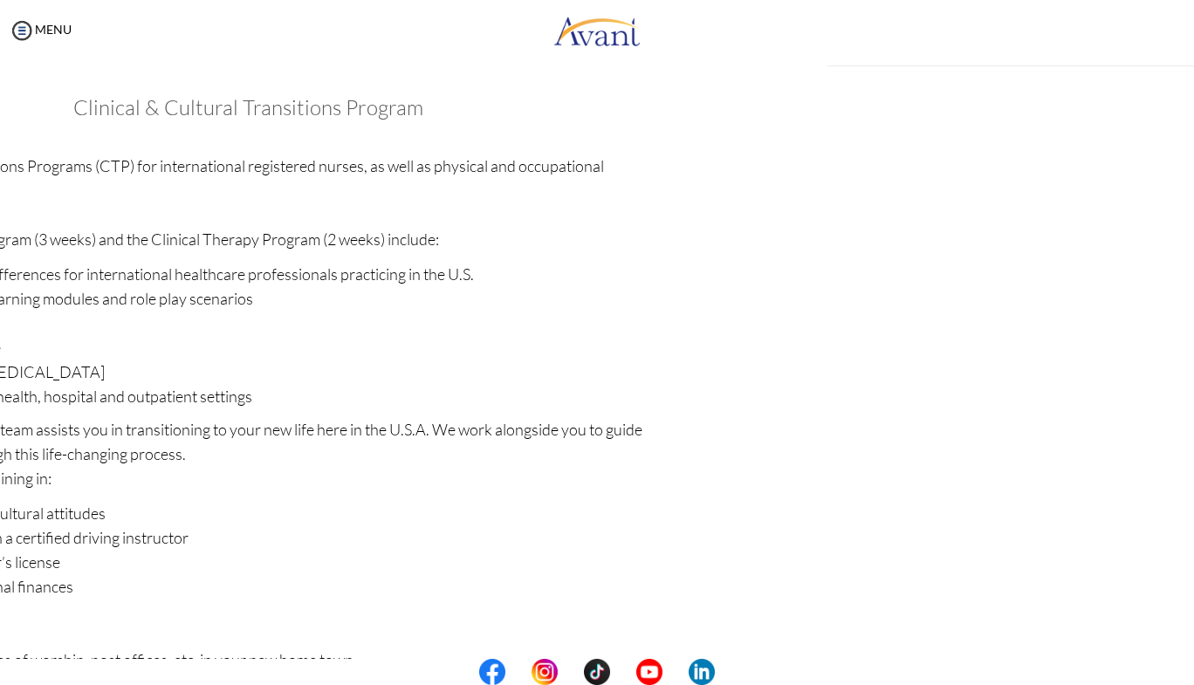
scroll to position [19, 0]
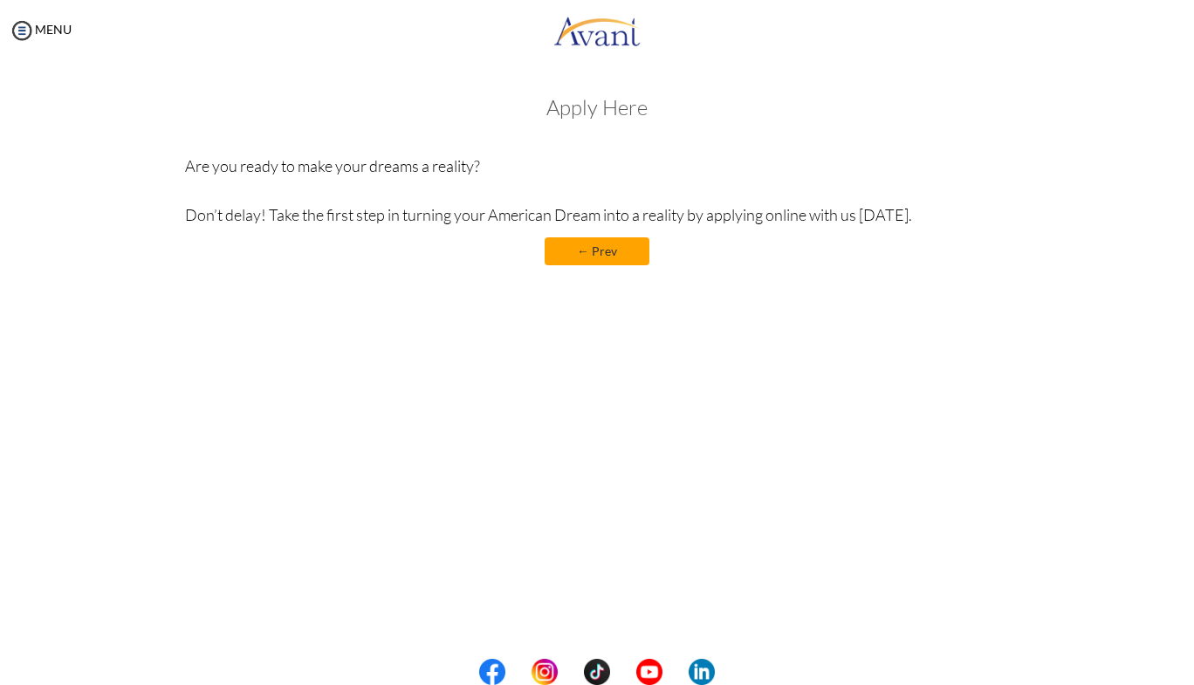
click at [571, 250] on link "← Prev" at bounding box center [597, 251] width 105 height 28
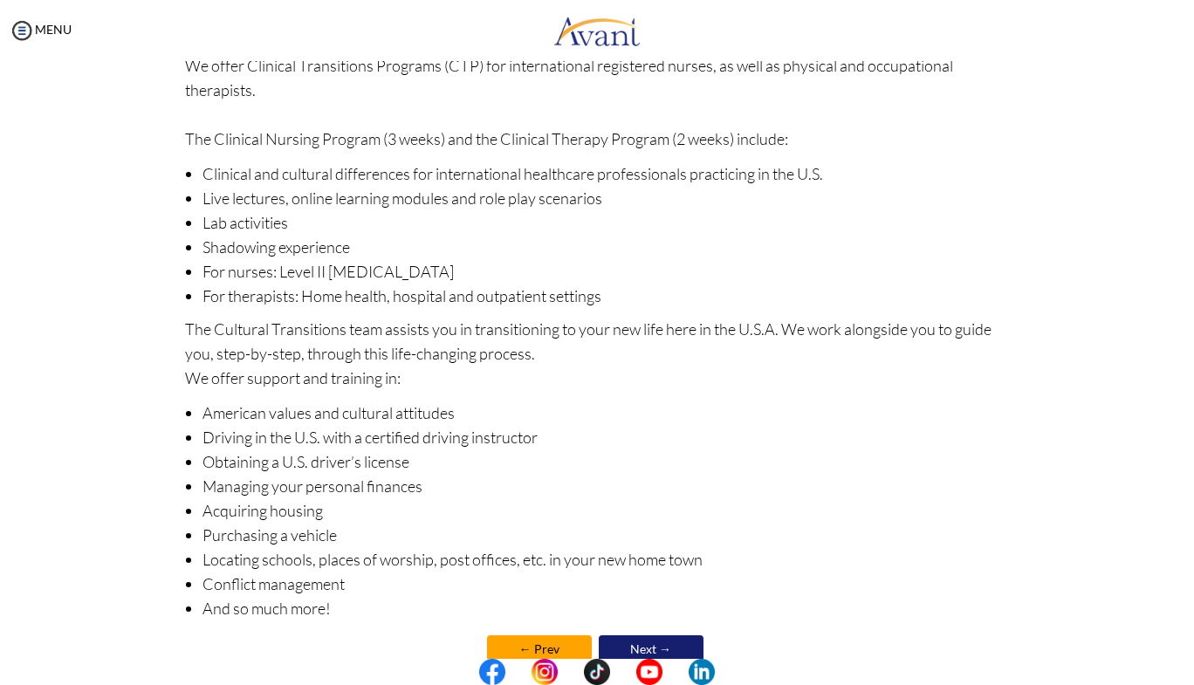
scroll to position [101, 0]
click at [1010, 252] on div "Welcome! Who we are Avant Healthcare Professionals is the premier recruiting an…" at bounding box center [597, 330] width 851 height 707
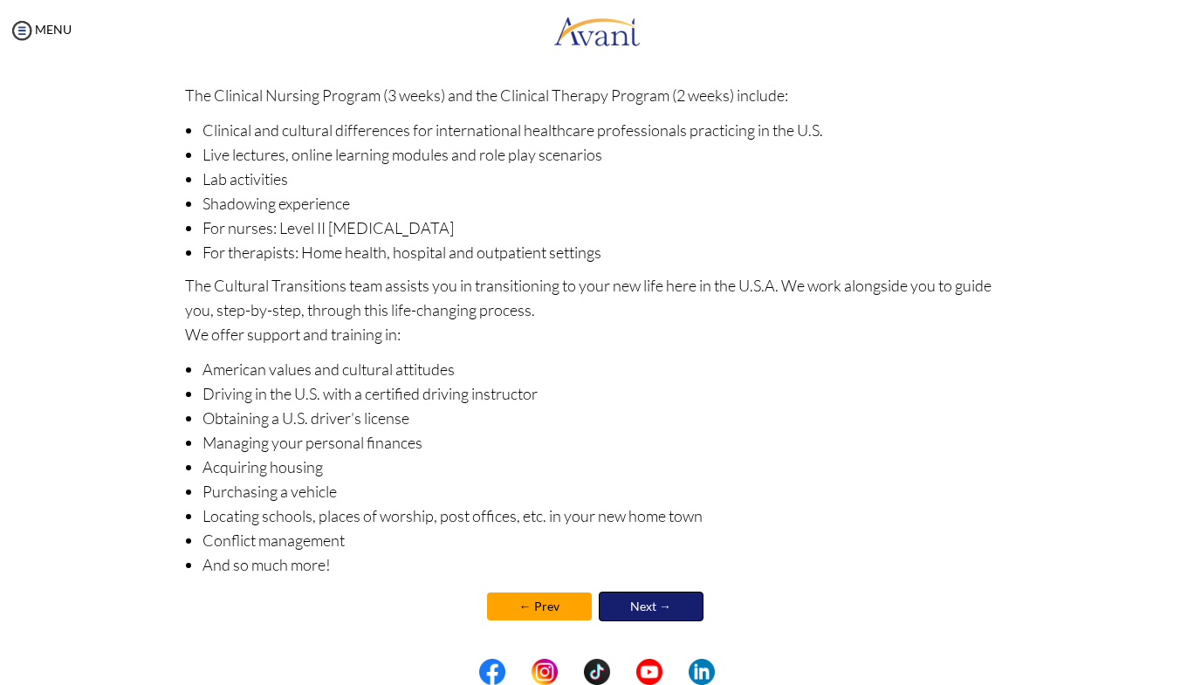
click at [646, 611] on link "Next →" at bounding box center [651, 607] width 105 height 30
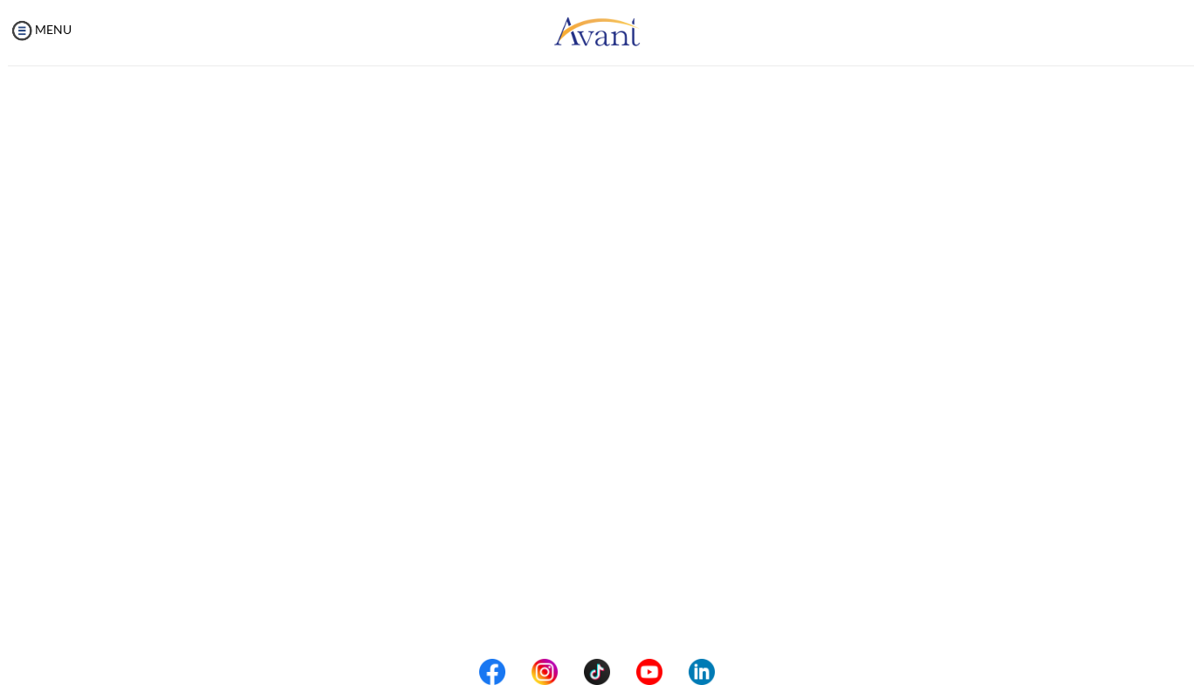
scroll to position [19, 0]
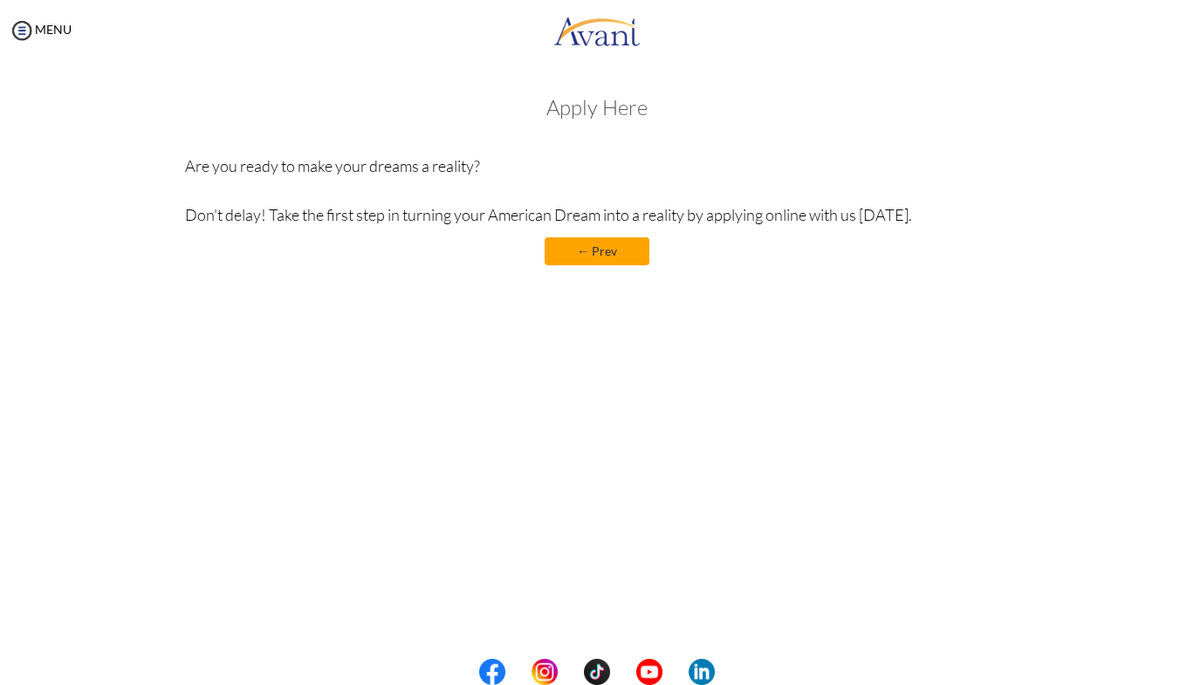
click at [586, 257] on link "← Prev" at bounding box center [597, 251] width 105 height 28
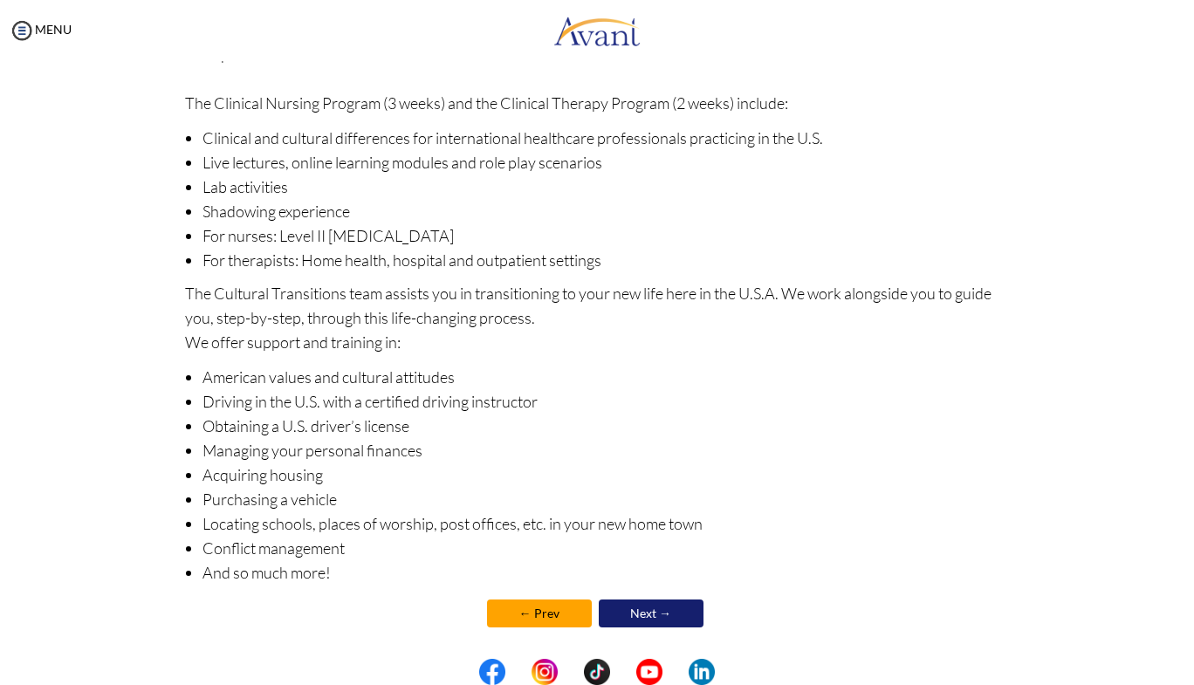
scroll to position [144, 0]
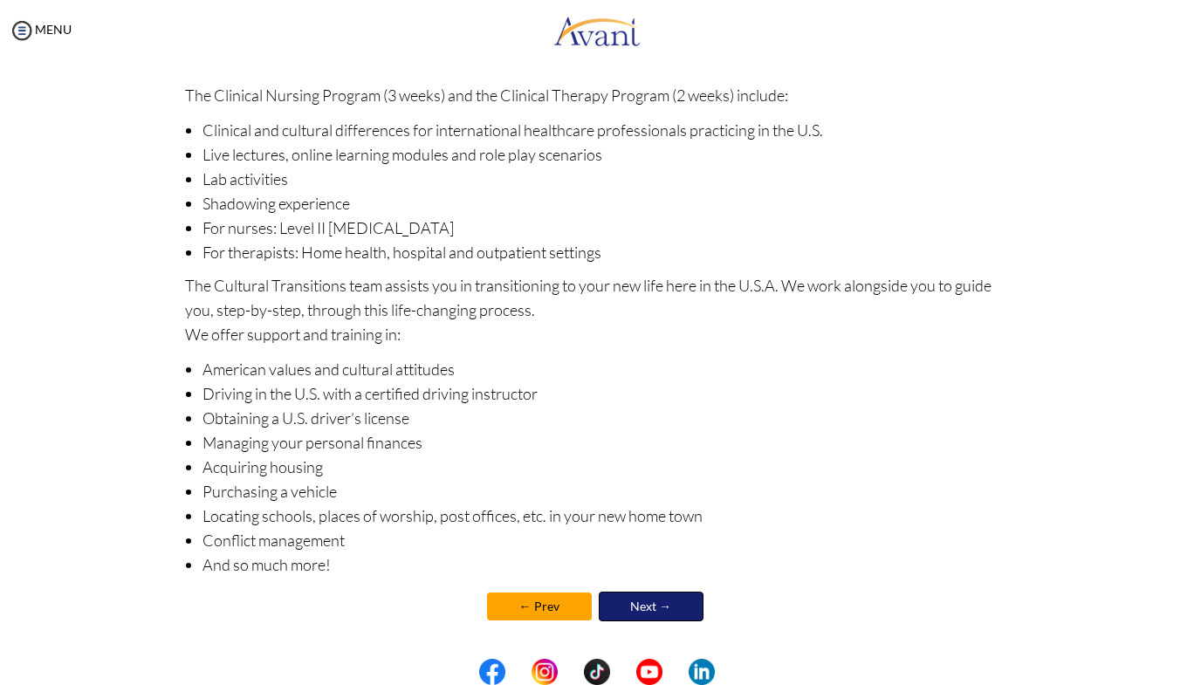
click at [650, 607] on link "Next →" at bounding box center [651, 607] width 105 height 30
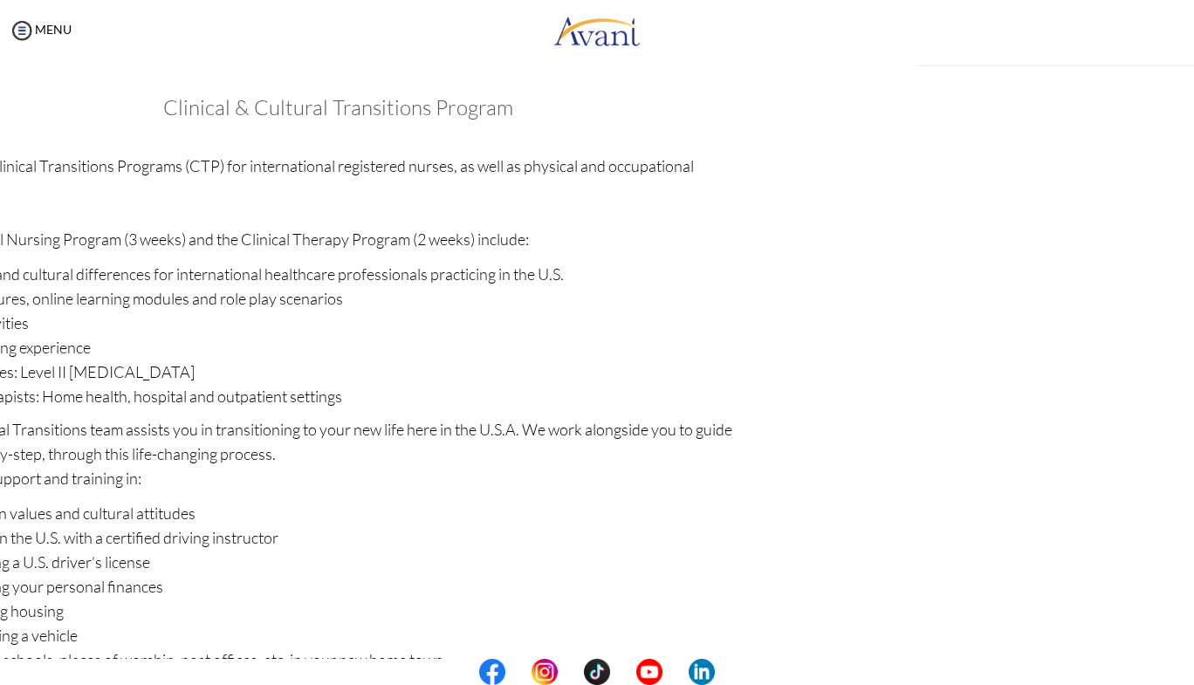
scroll to position [19, 0]
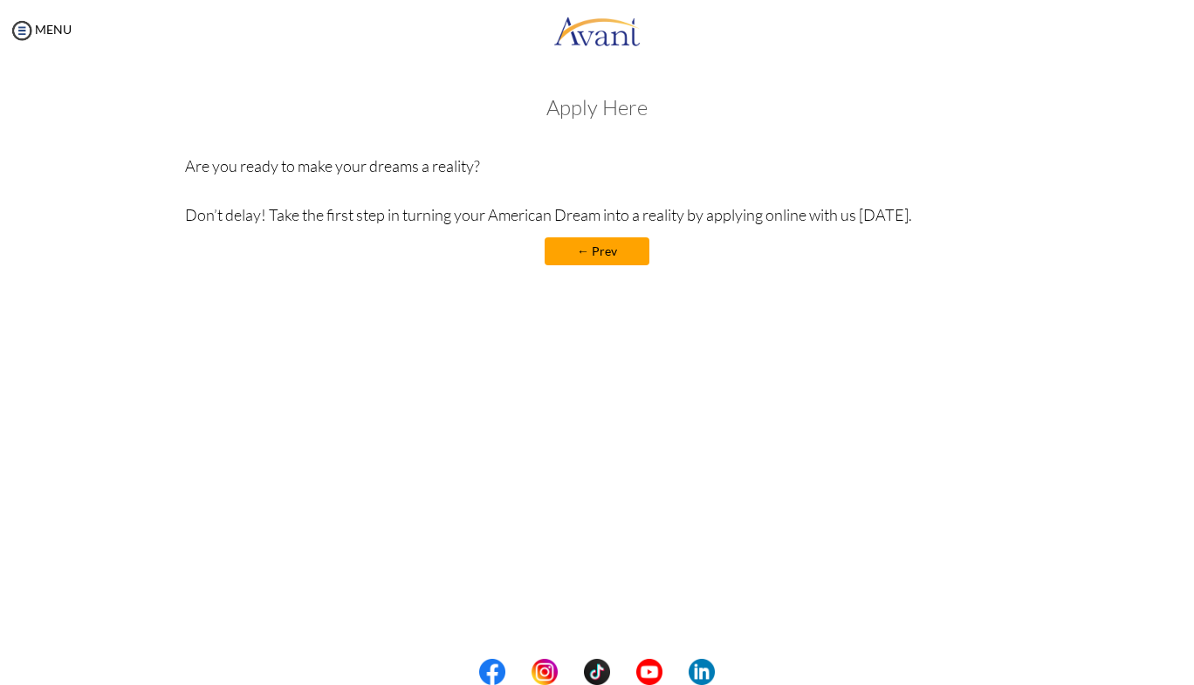
click at [619, 250] on link "← Prev" at bounding box center [597, 251] width 105 height 28
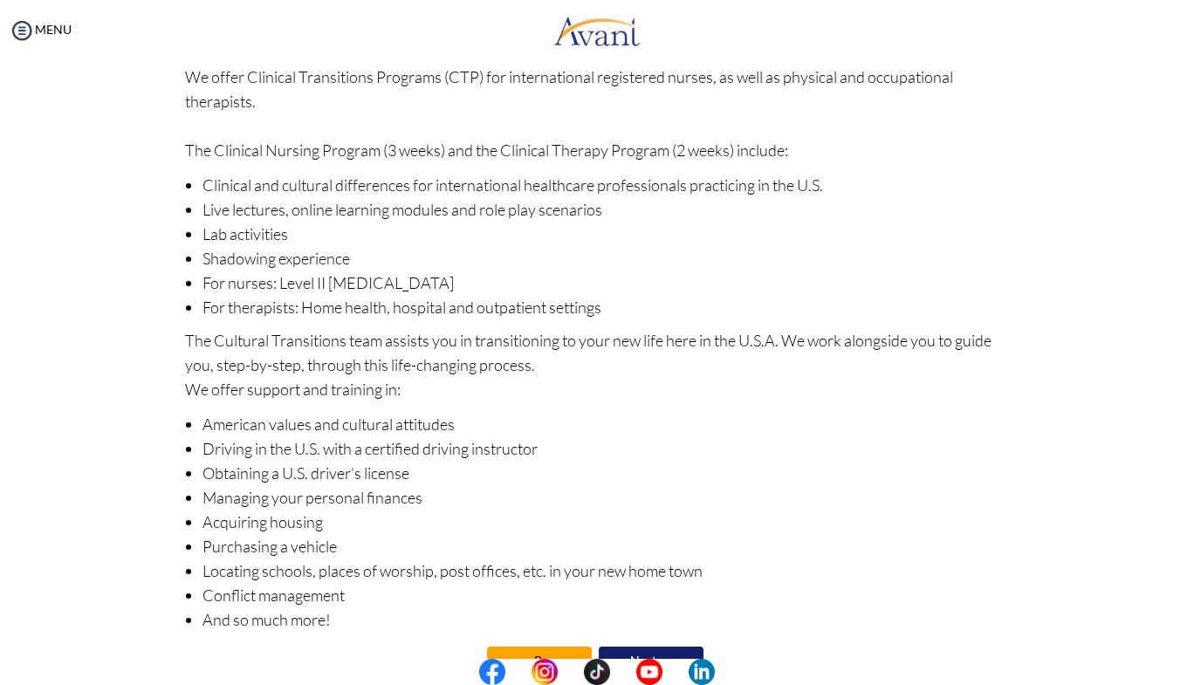
scroll to position [144, 0]
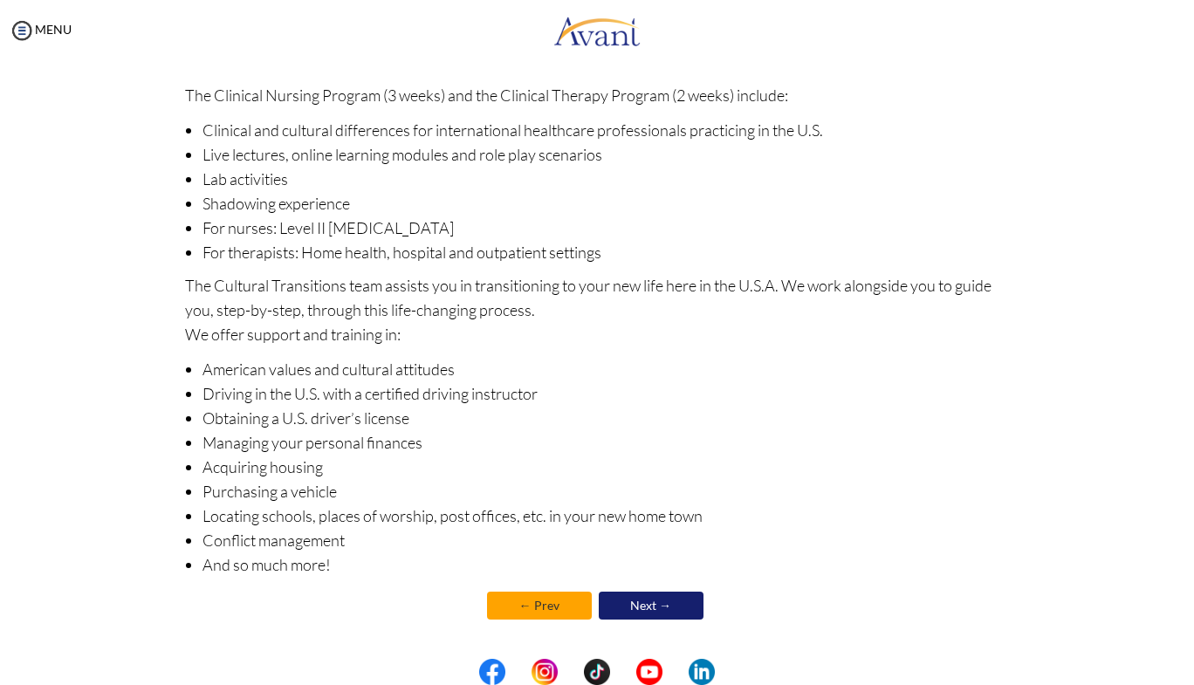
click at [538, 598] on link "← Prev" at bounding box center [539, 606] width 105 height 28
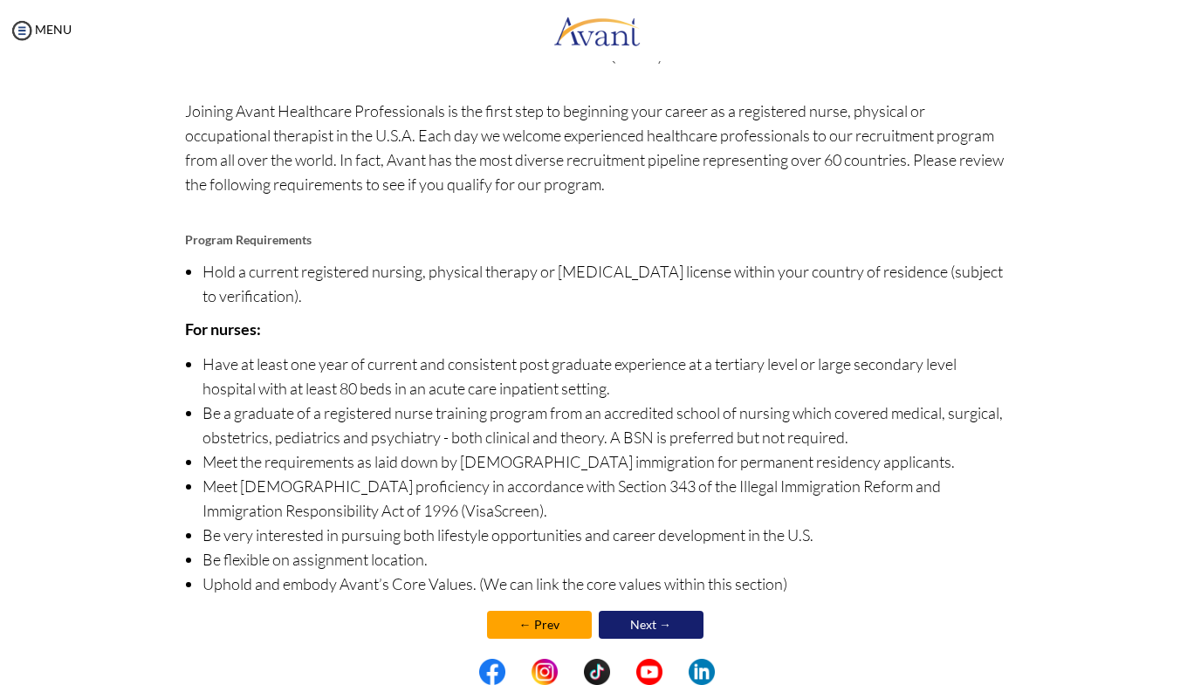
scroll to position [74, 0]
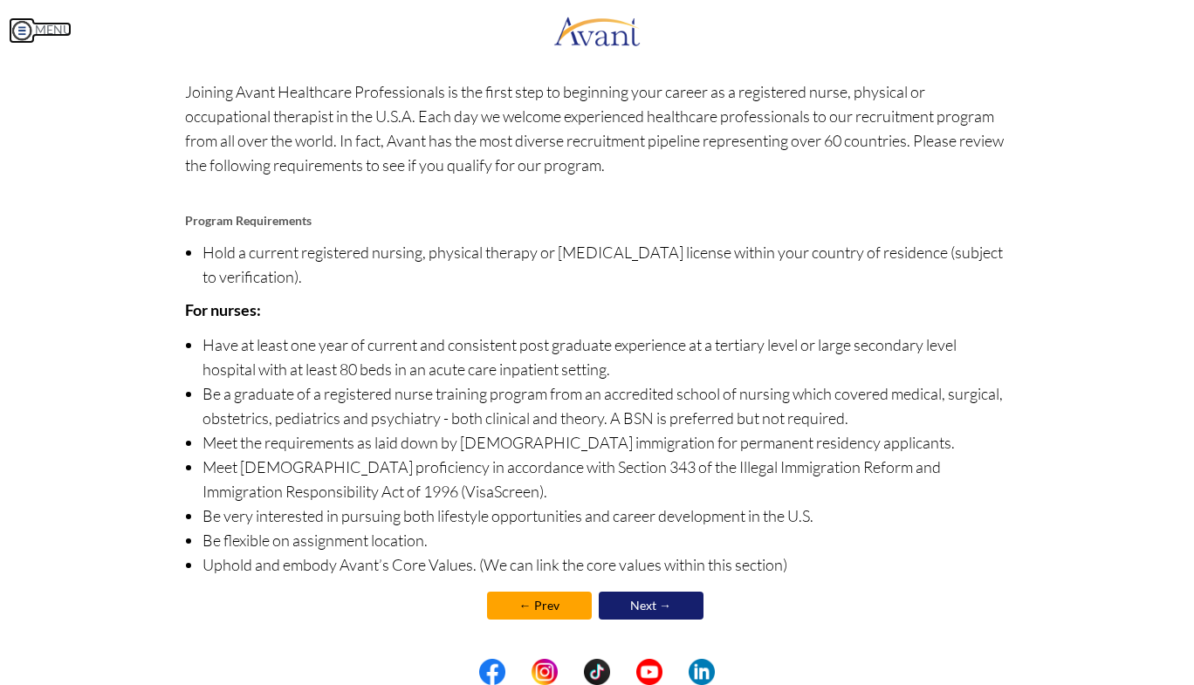
click at [45, 27] on link "MENU" at bounding box center [40, 29] width 63 height 15
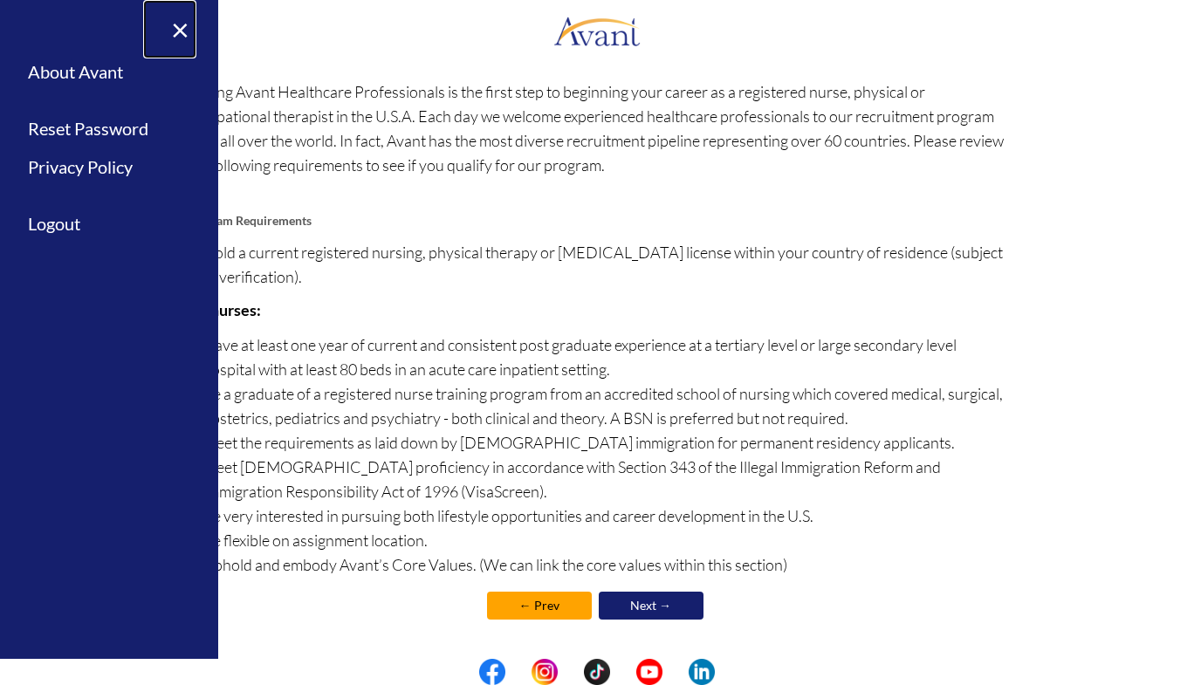
click at [185, 24] on link "×" at bounding box center [169, 29] width 53 height 58
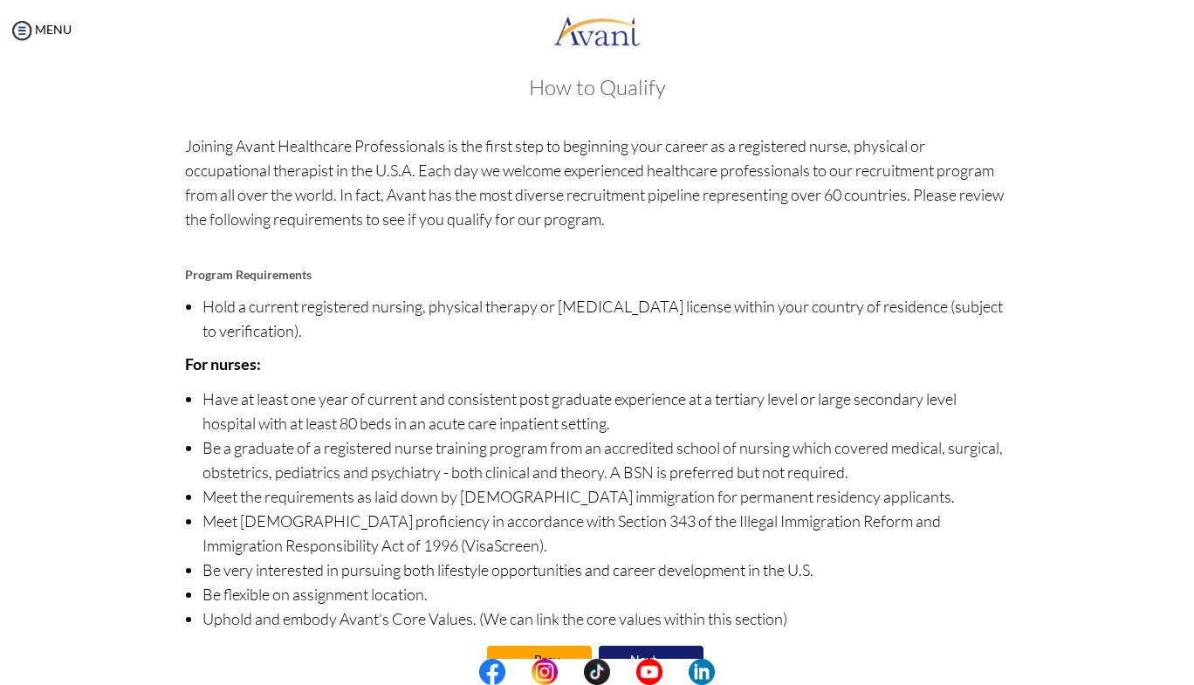
scroll to position [0, 0]
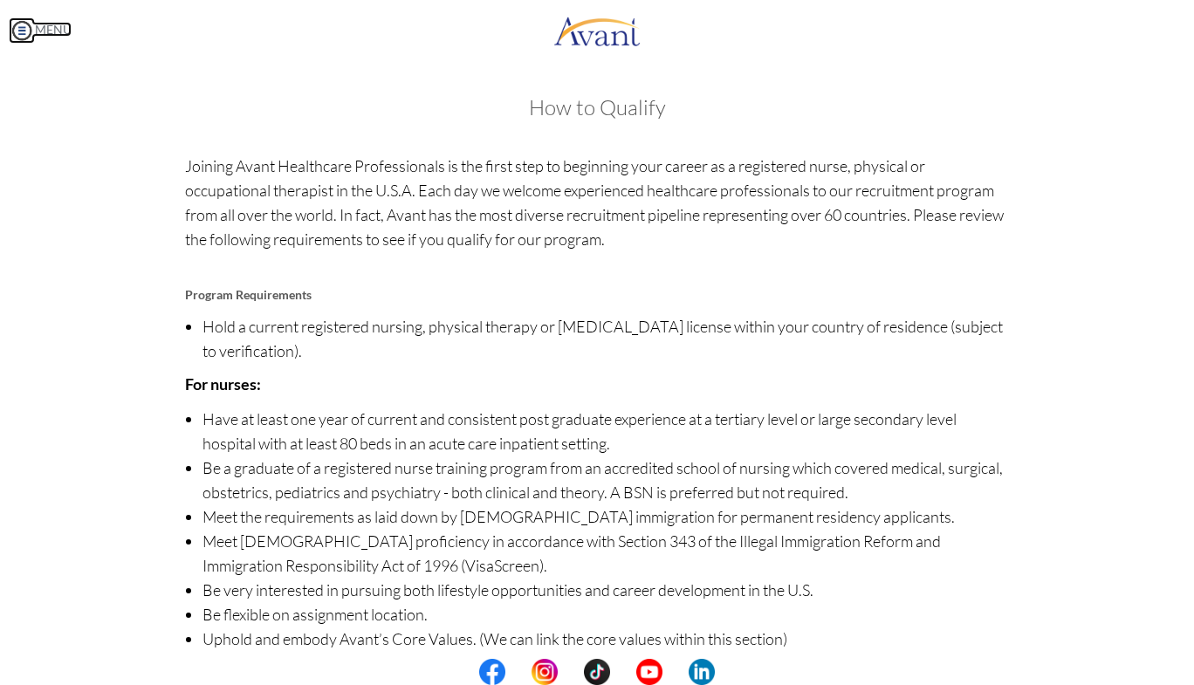
click at [39, 34] on link "MENU" at bounding box center [40, 29] width 63 height 15
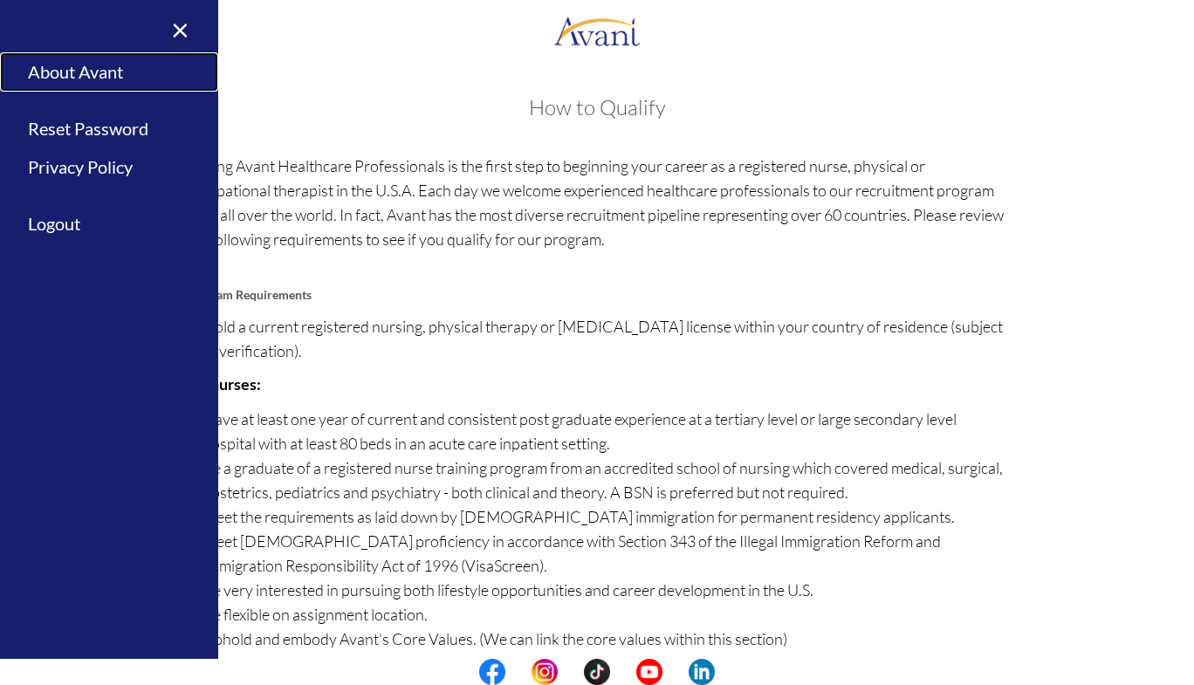
click at [121, 65] on link "About Avant" at bounding box center [109, 71] width 218 height 39
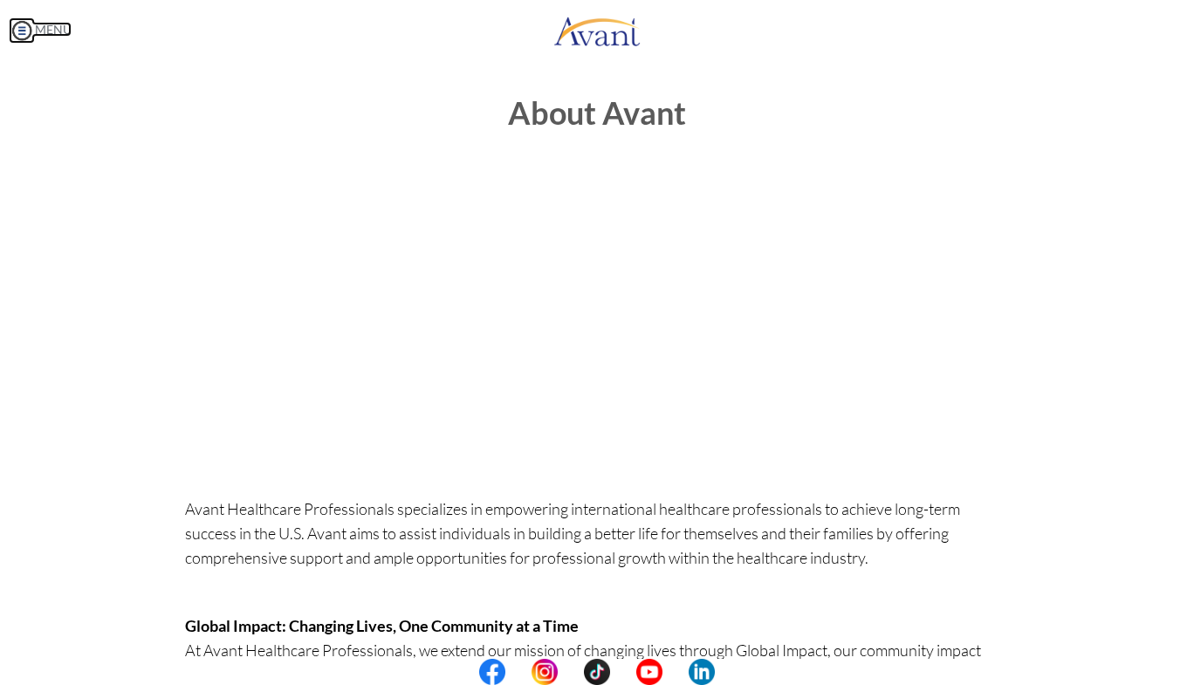
click at [25, 31] on body "Maintenance break. Please come back in 2 hours. MENU My Status What is the next…" at bounding box center [597, 342] width 1194 height 685
click at [27, 36] on img at bounding box center [22, 30] width 26 height 26
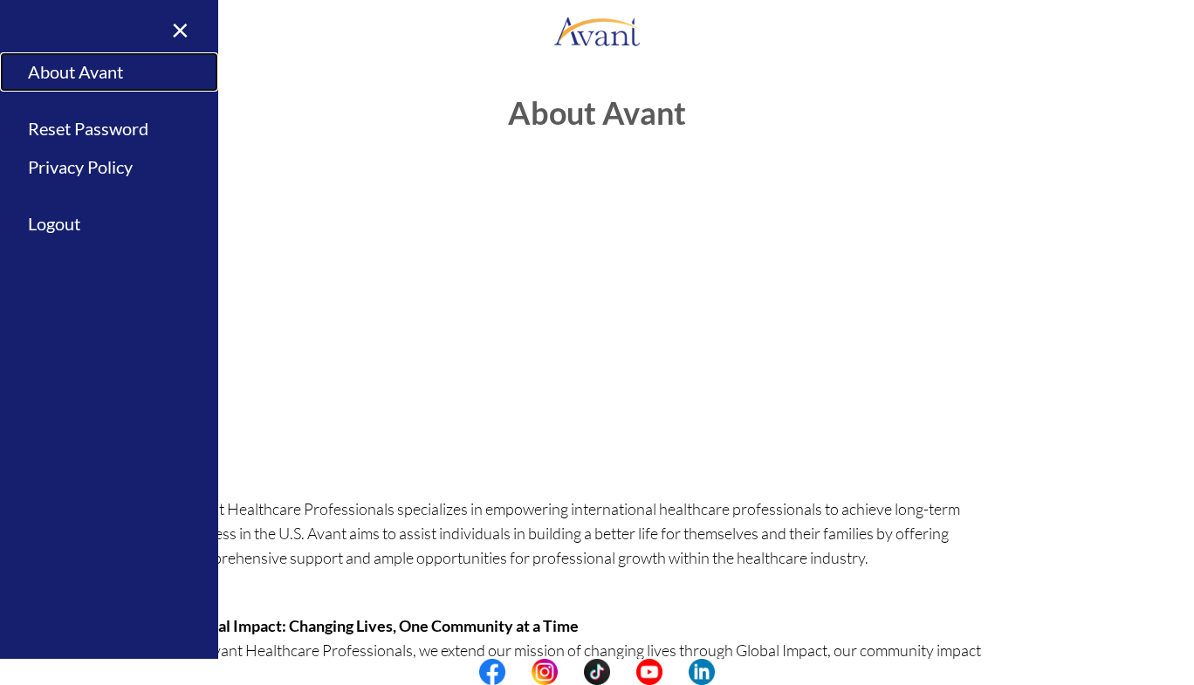
click at [83, 70] on link "About Avant" at bounding box center [109, 71] width 218 height 39
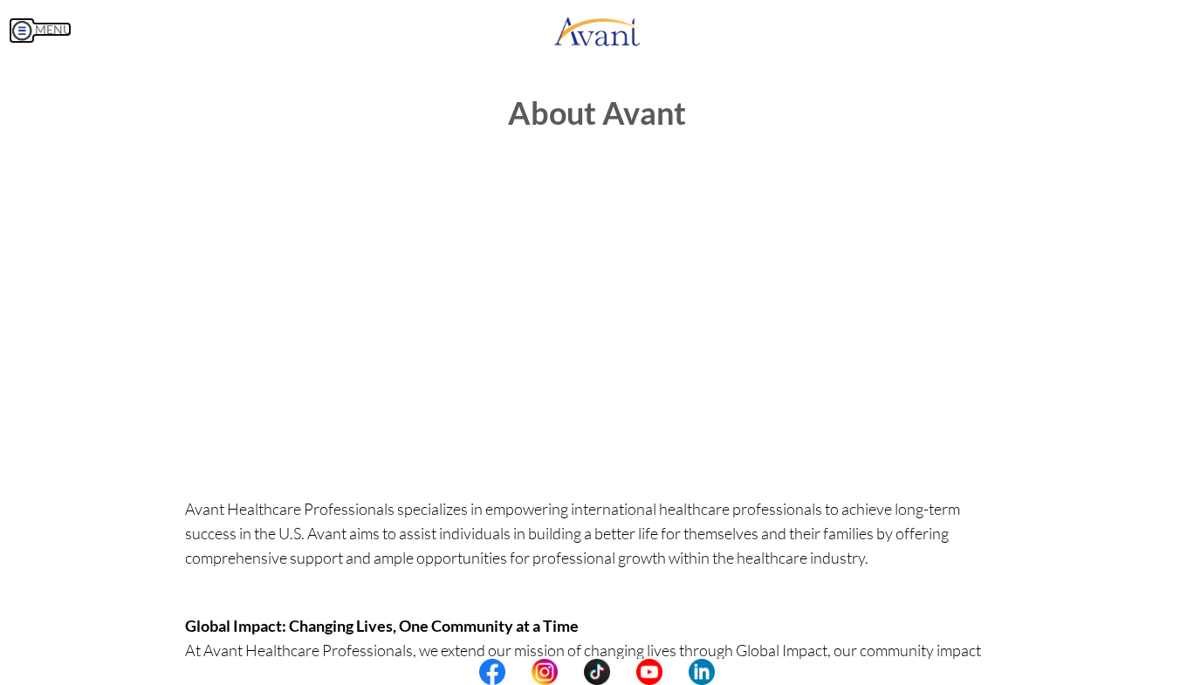
click at [46, 31] on link "MENU" at bounding box center [40, 29] width 63 height 15
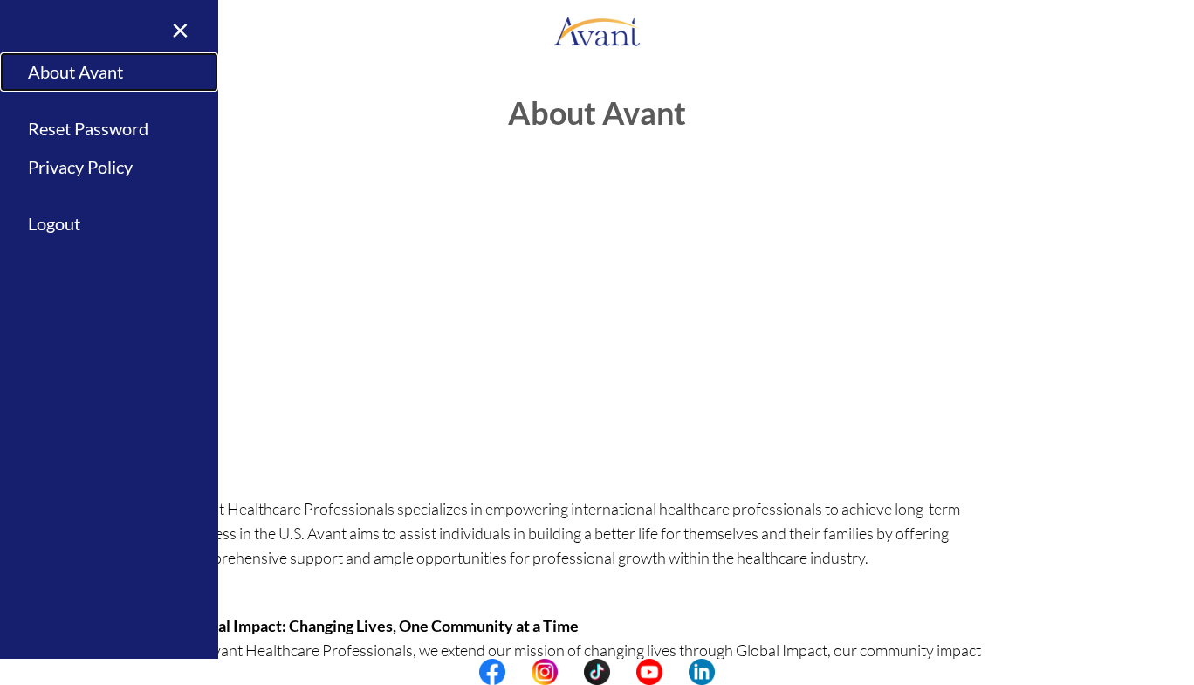
click at [87, 78] on link "About Avant" at bounding box center [109, 71] width 218 height 39
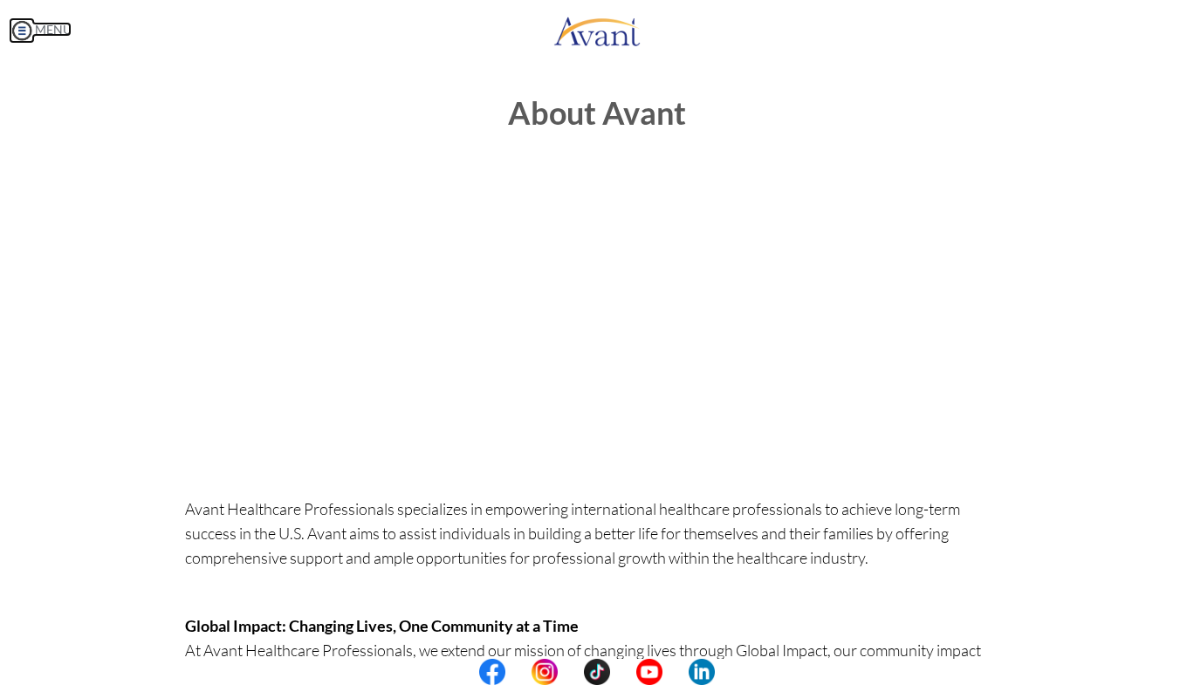
click at [41, 30] on link "MENU" at bounding box center [40, 29] width 63 height 15
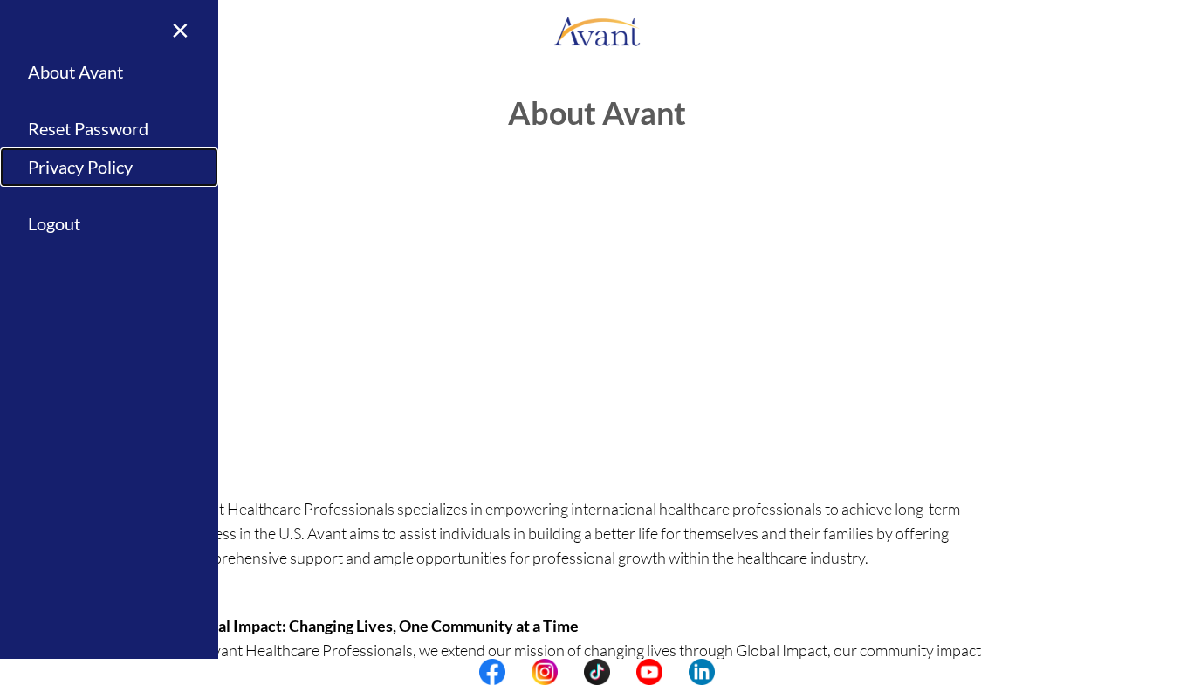
click at [78, 179] on link "Privacy Policy" at bounding box center [109, 166] width 218 height 39
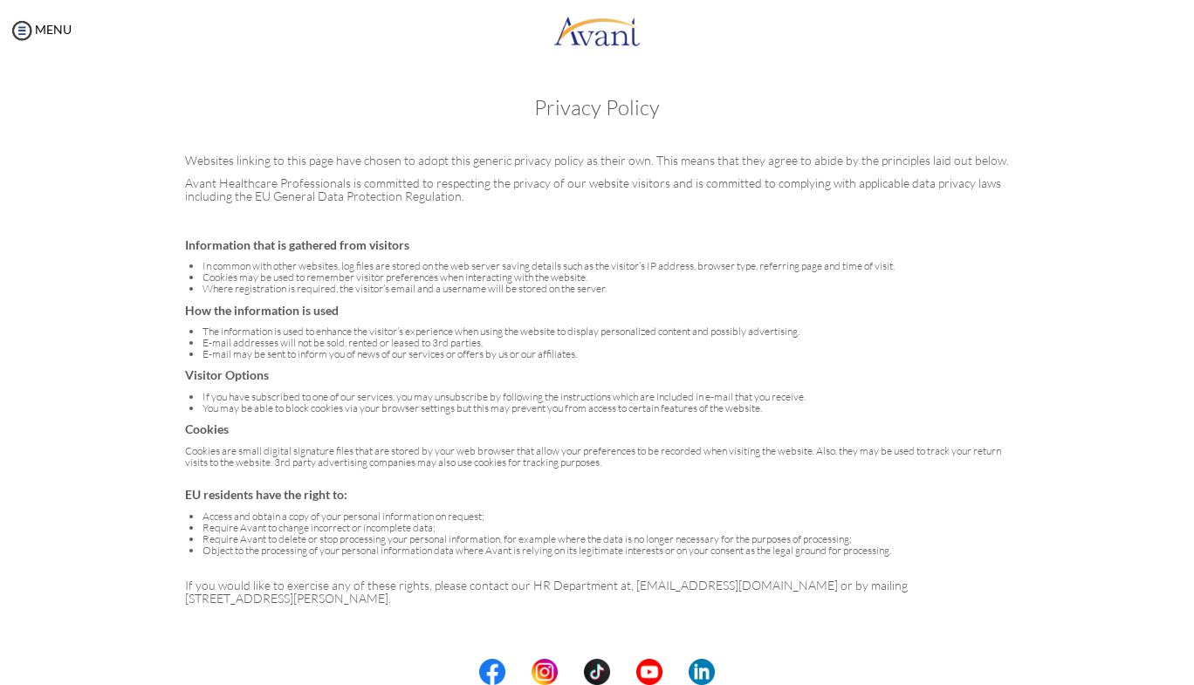
click at [21, 42] on img at bounding box center [22, 30] width 26 height 26
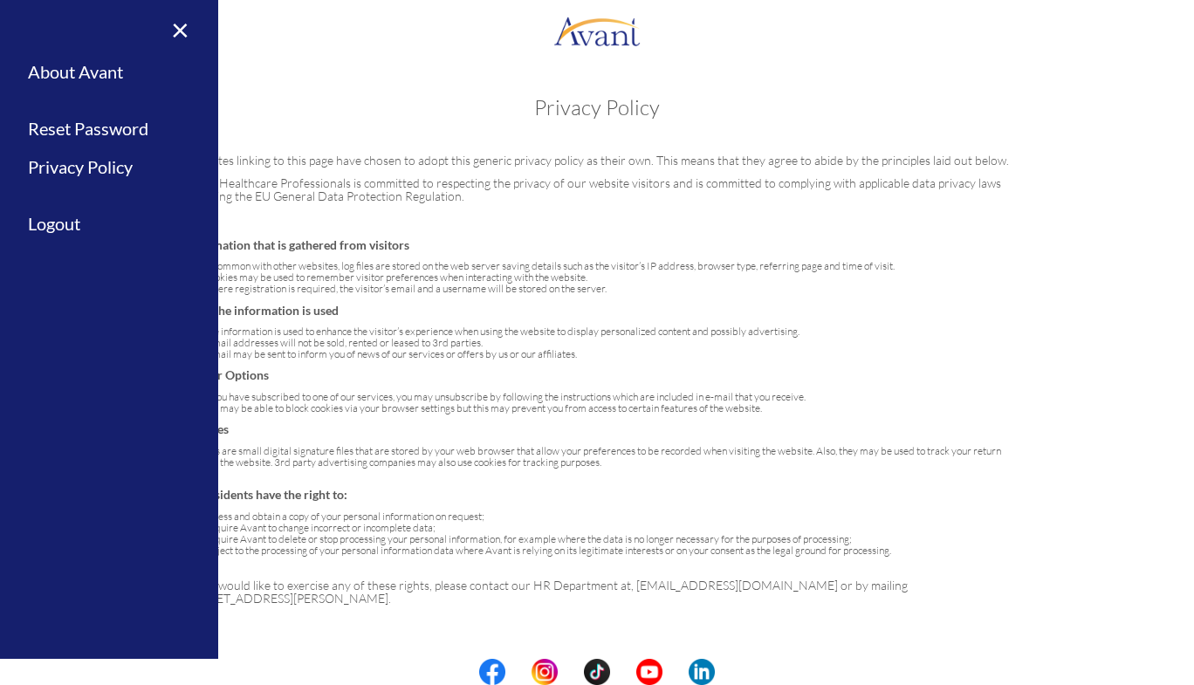
click at [175, 42] on link "×" at bounding box center [169, 29] width 53 height 58
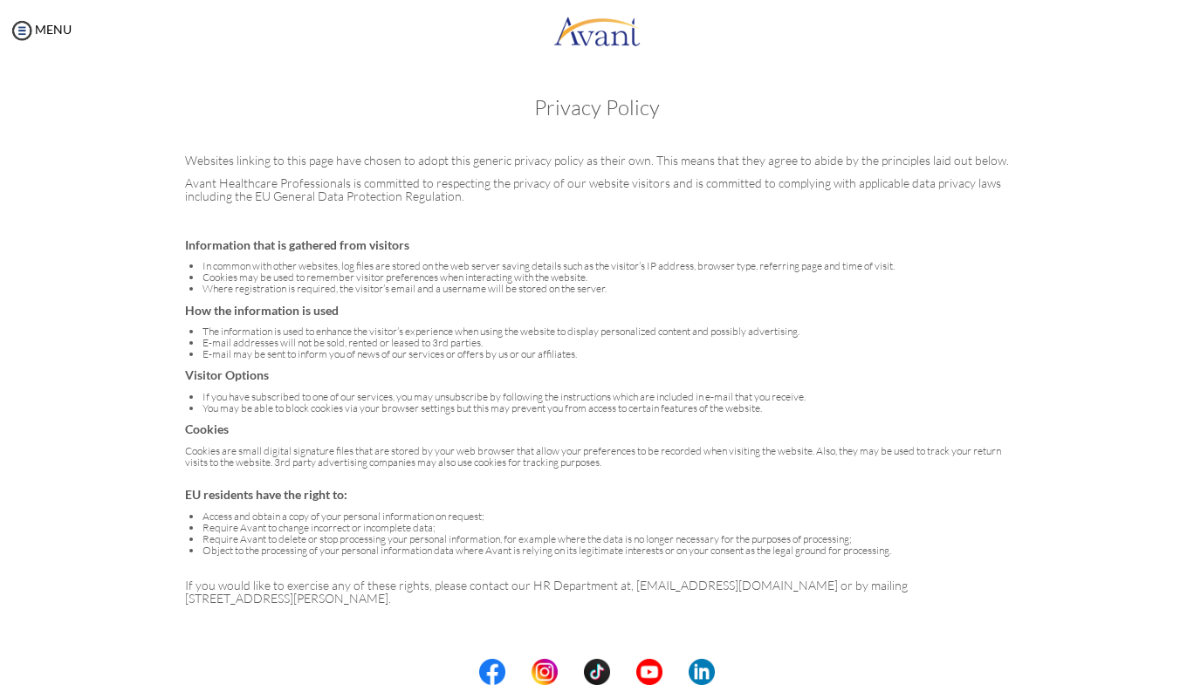
click at [755, 403] on li "You may be able to block cookies via your browser settings but this may prevent…" at bounding box center [605, 407] width 807 height 11
click at [27, 32] on img at bounding box center [22, 30] width 26 height 26
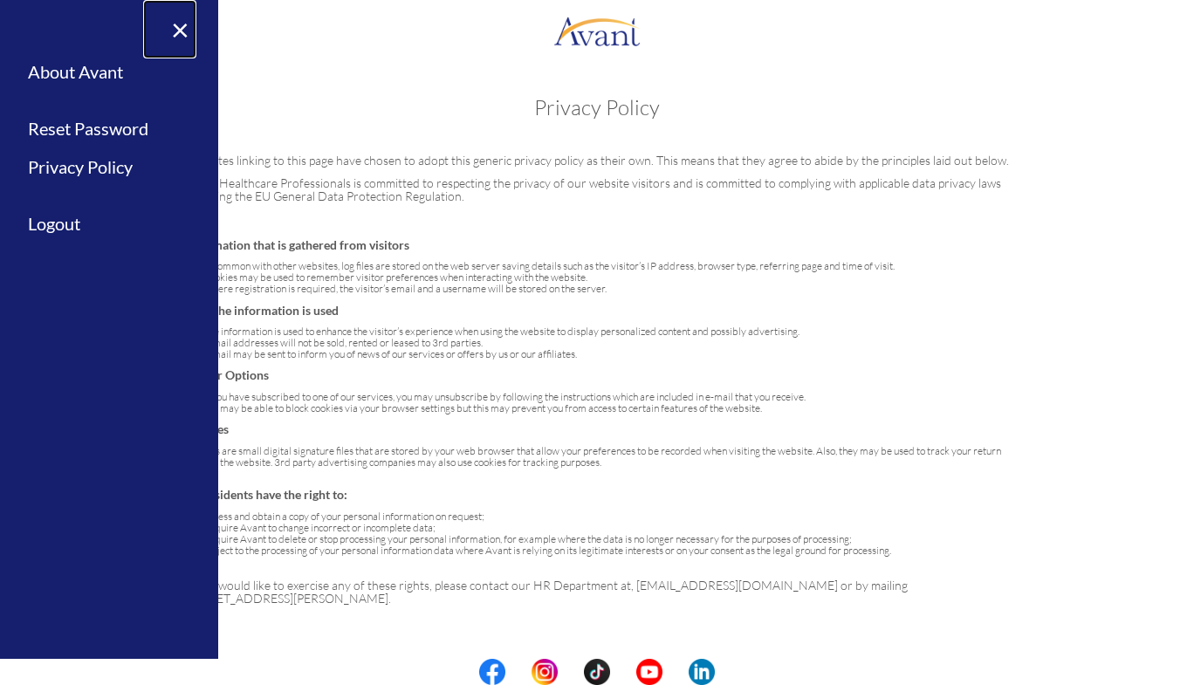
click at [175, 20] on link "×" at bounding box center [169, 29] width 53 height 58
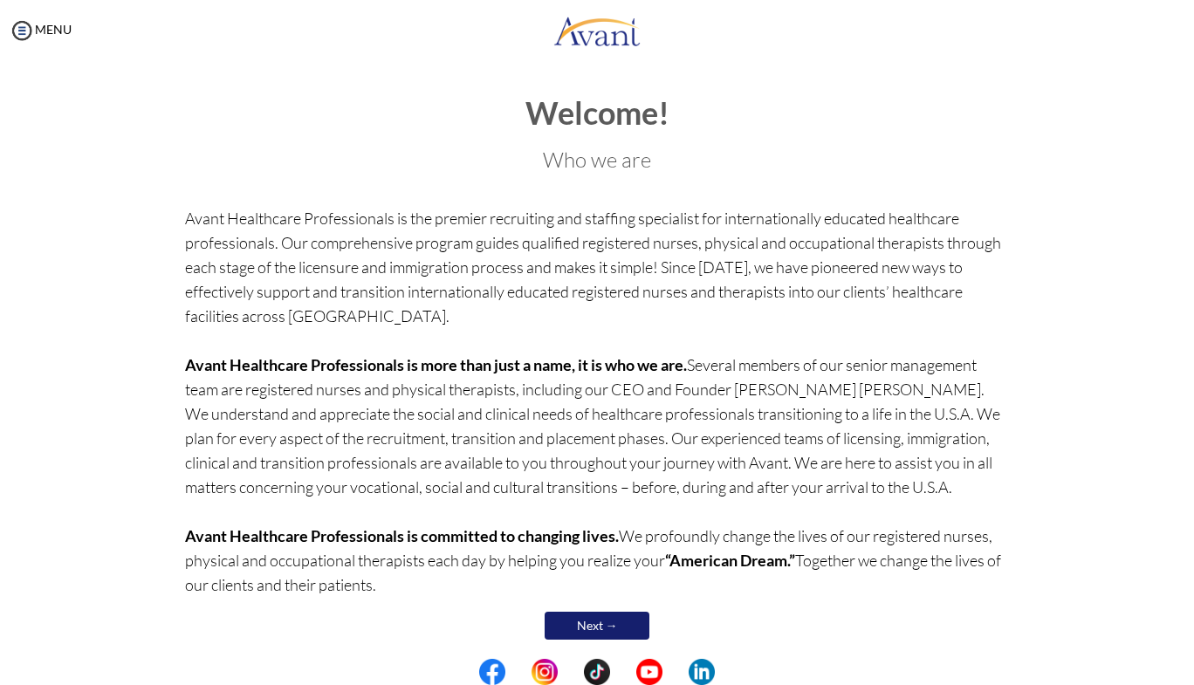
scroll to position [20, 0]
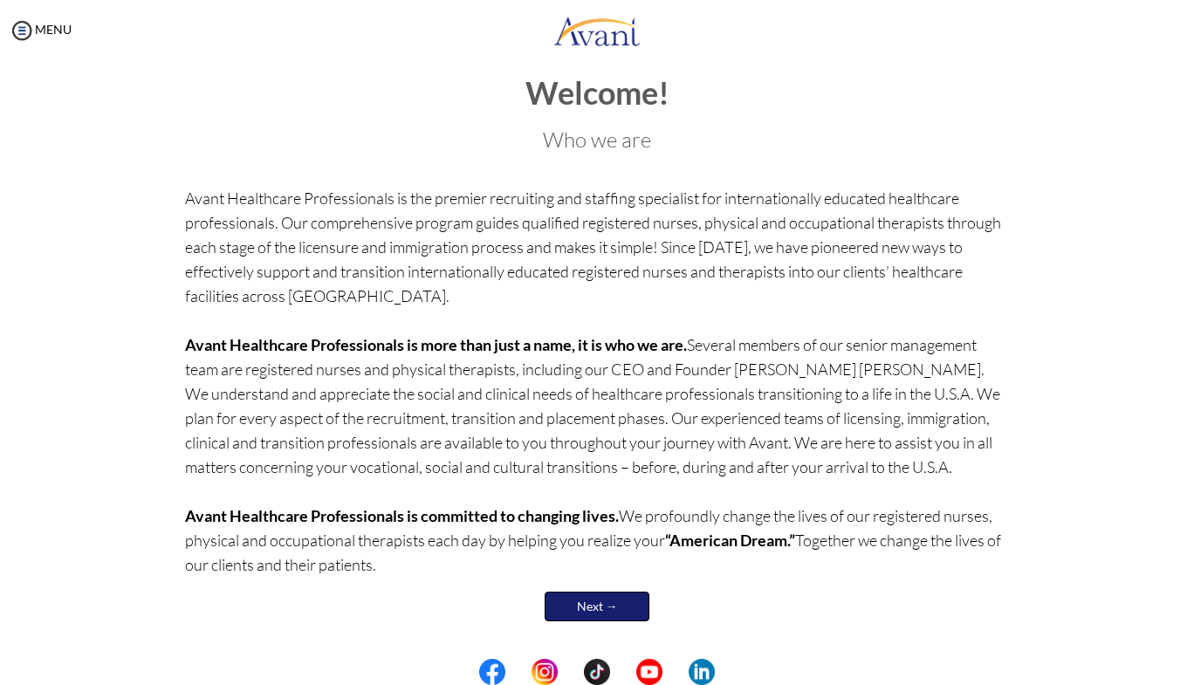
click at [613, 615] on link "Next →" at bounding box center [597, 607] width 105 height 30
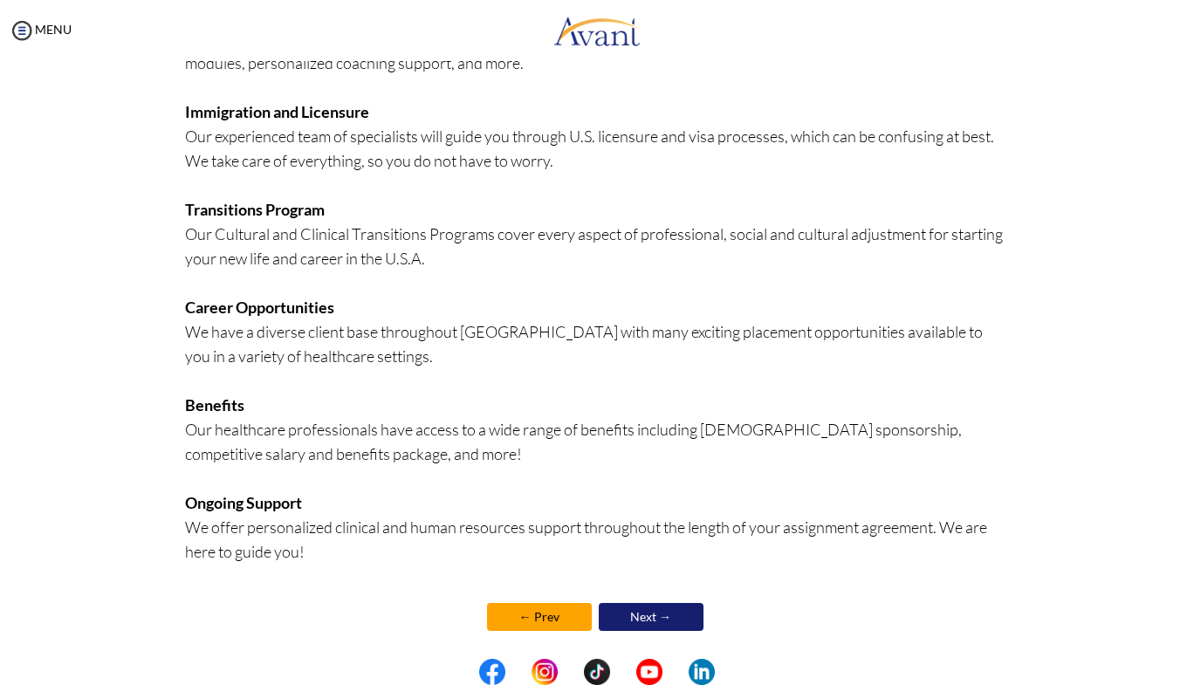
scroll to position [296, 0]
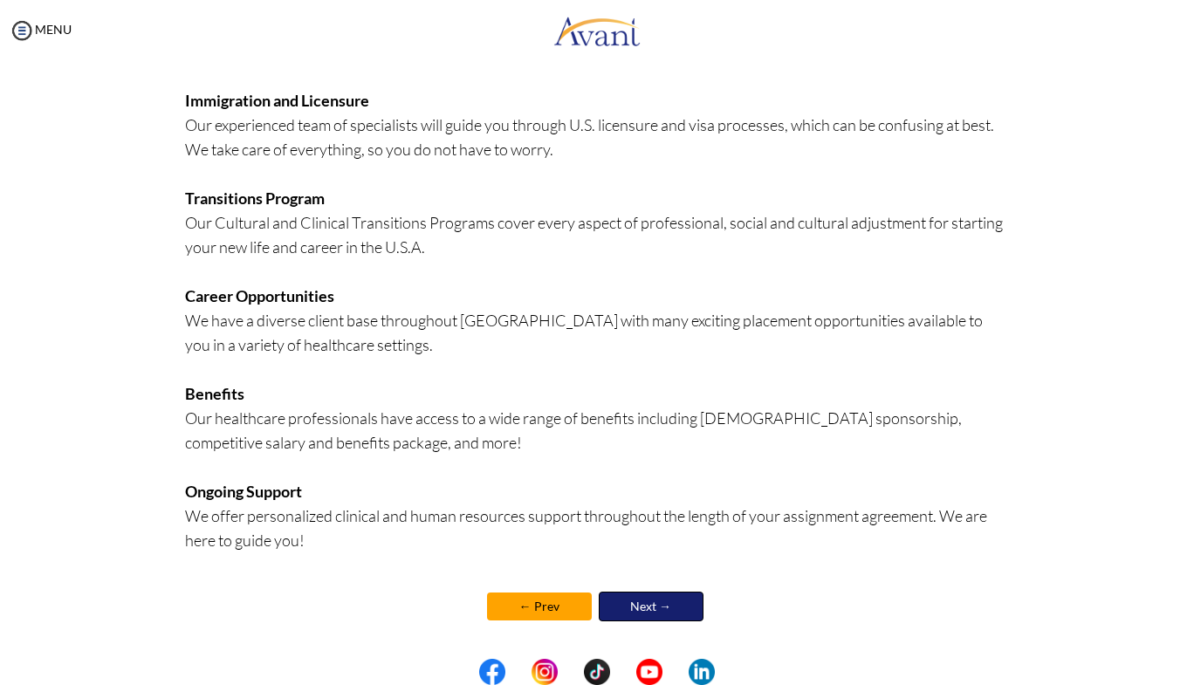
click at [671, 605] on link "Next →" at bounding box center [651, 607] width 105 height 30
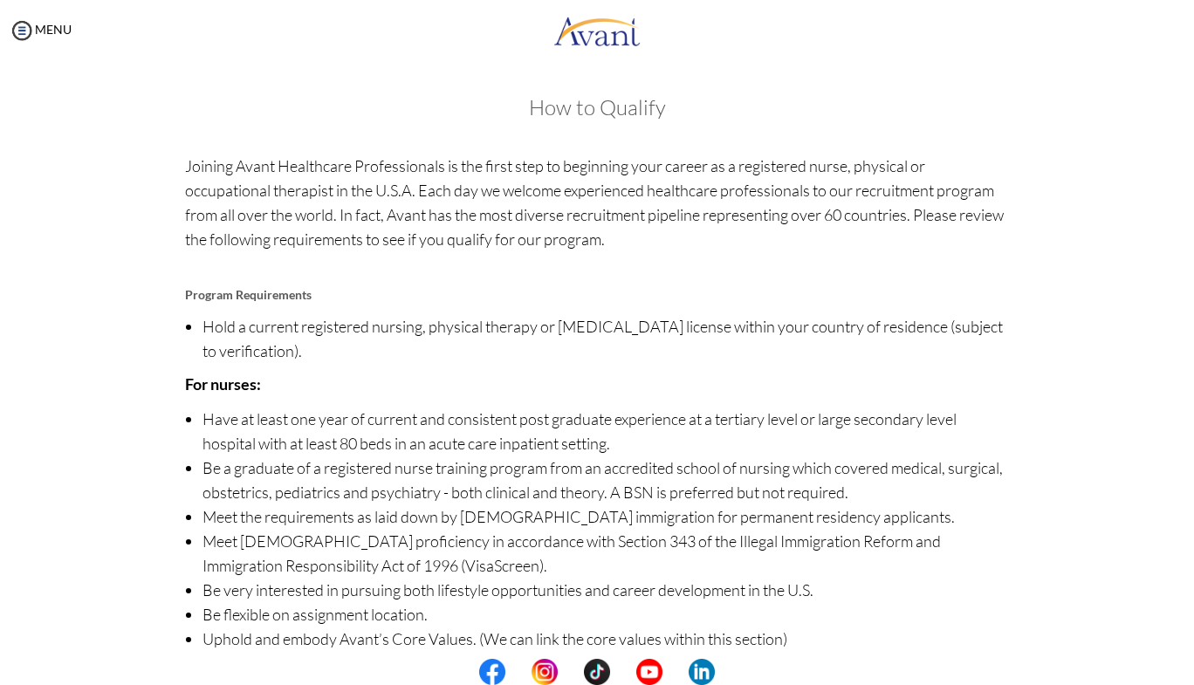
scroll to position [74, 0]
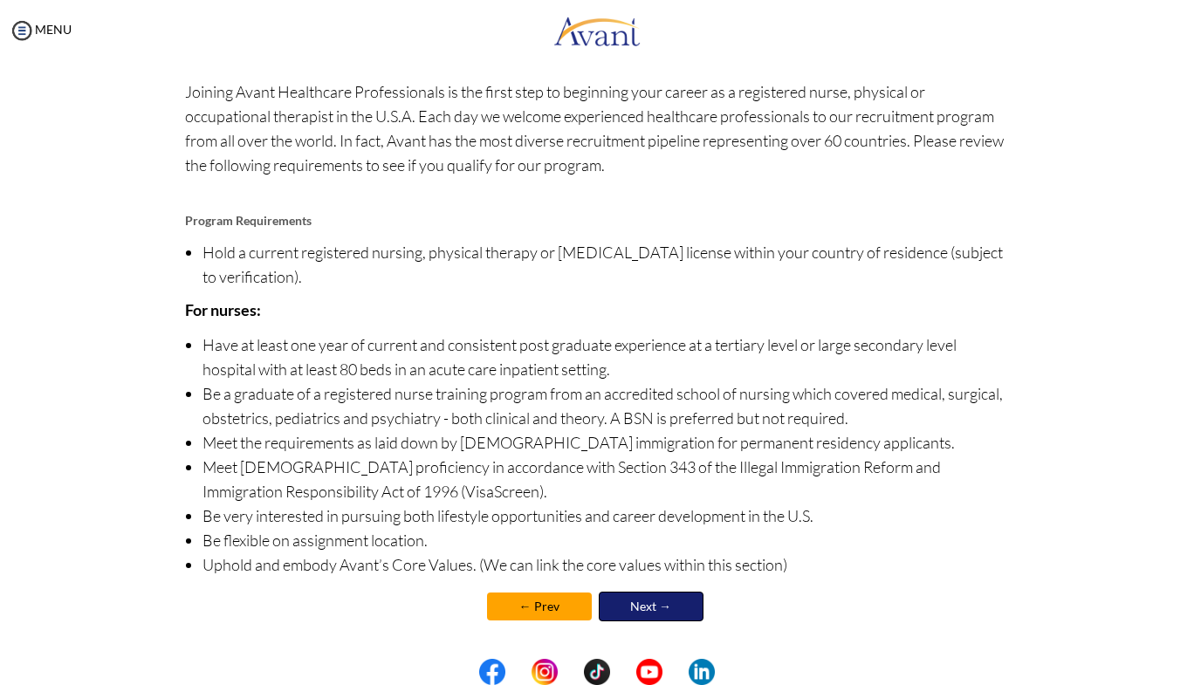
click at [673, 602] on link "Next →" at bounding box center [651, 607] width 105 height 30
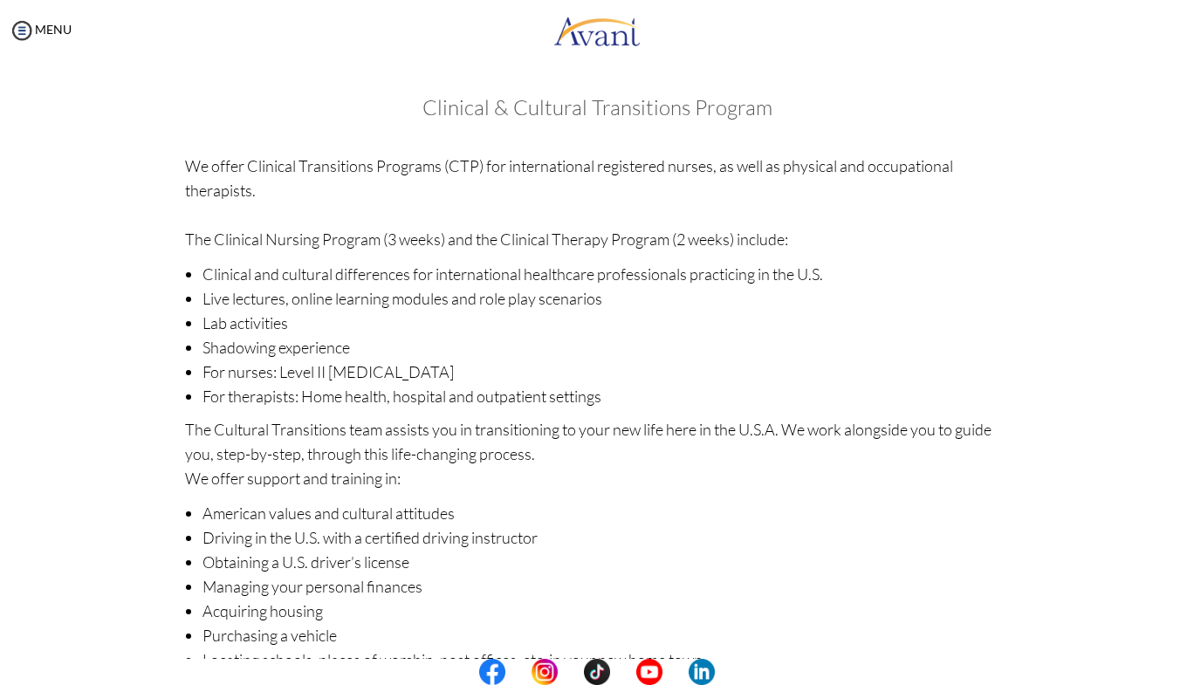
scroll to position [144, 0]
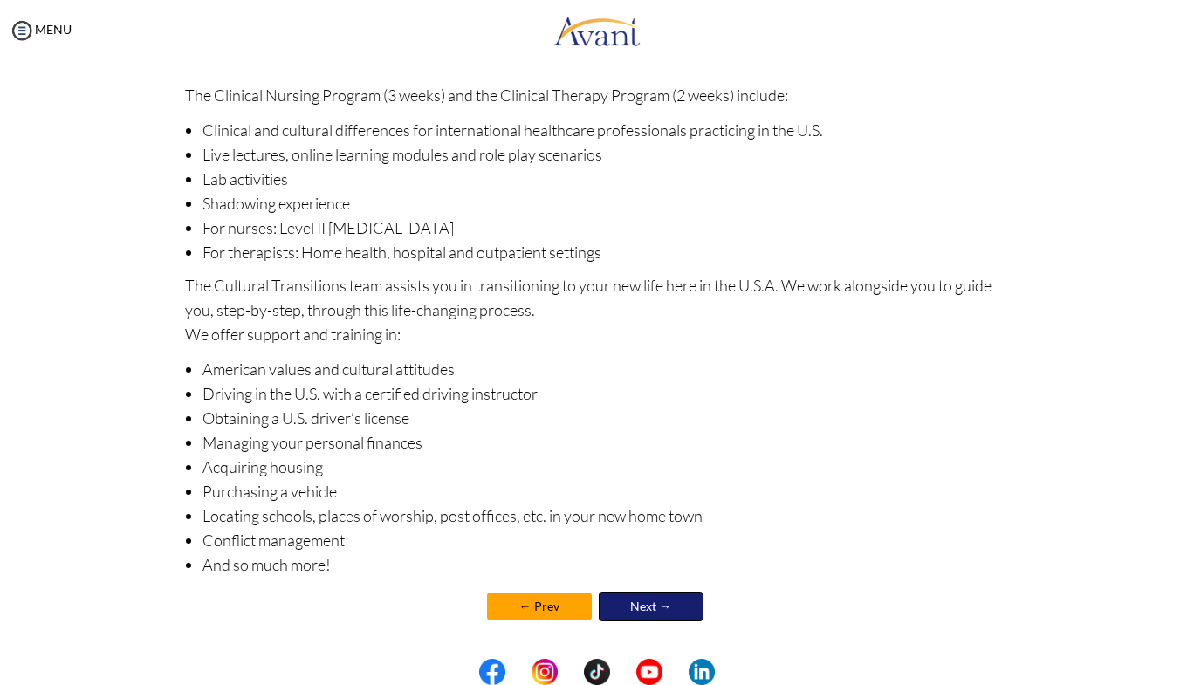
click at [676, 604] on link "Next →" at bounding box center [651, 607] width 105 height 30
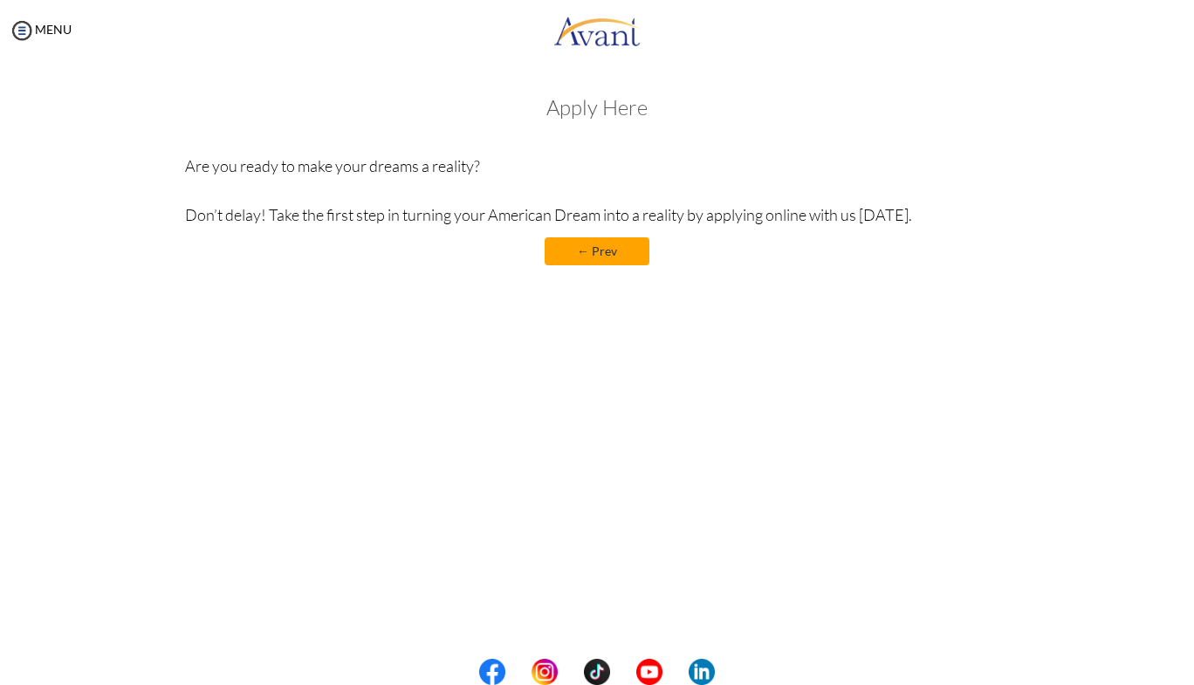
click at [595, 258] on link "← Prev" at bounding box center [597, 251] width 105 height 28
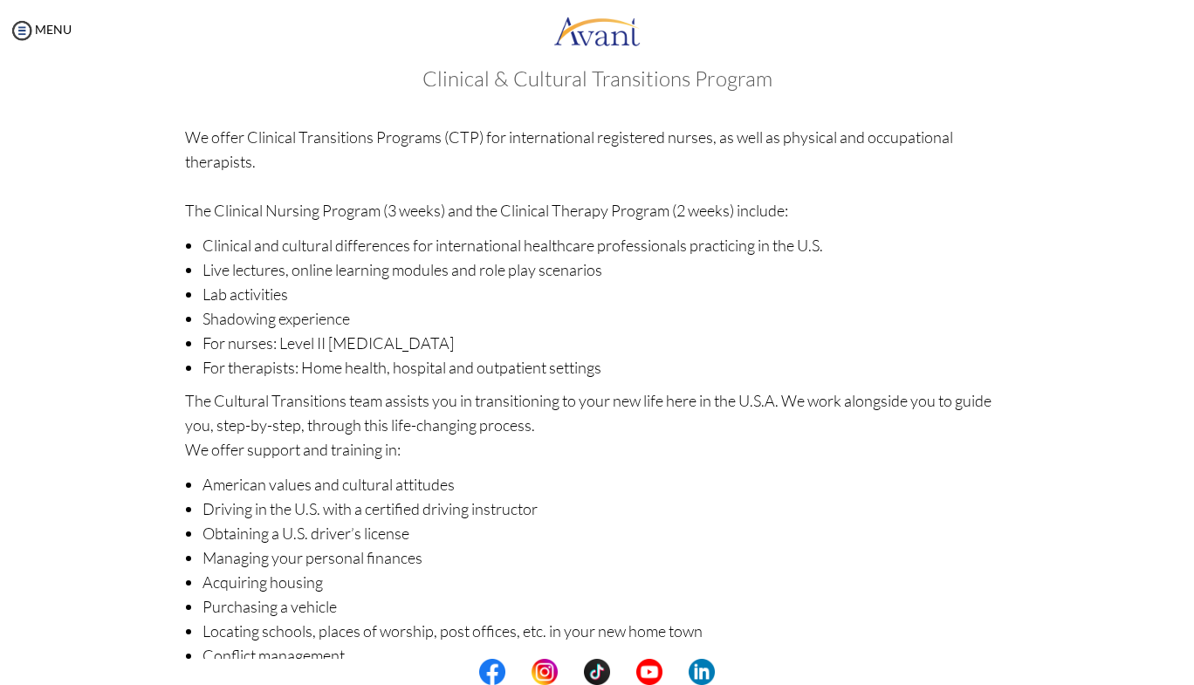
scroll to position [0, 0]
